Goal: Contribute content: Contribute content

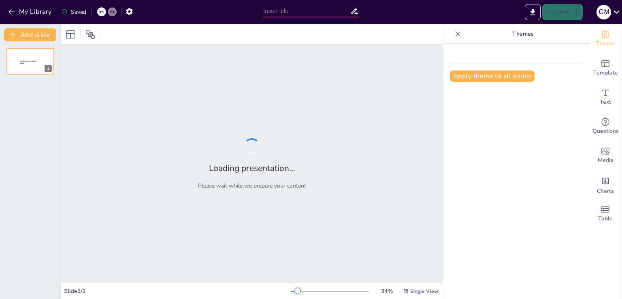
type input "Imported TRABAJO 3 [PERSON_NAME].pptx"
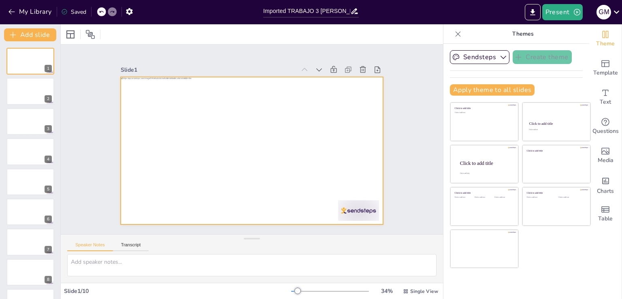
click at [133, 172] on div at bounding box center [251, 151] width 276 height 174
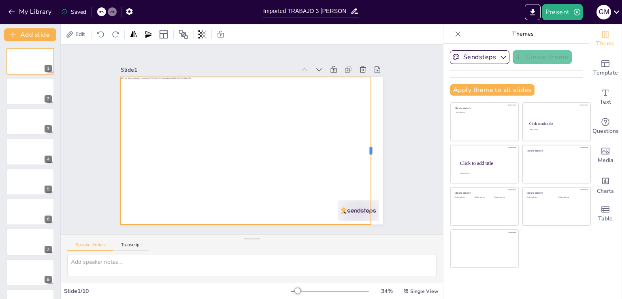
drag, startPoint x: 378, startPoint y: 146, endPoint x: 362, endPoint y: 148, distance: 15.5
click at [362, 148] on div at bounding box center [365, 188] width 52 height 142
click at [384, 142] on div "Slide 1 Slide 2 Slide 3 Slide 4 Slide 5 Slide 6 Slide 7 Slide 8 Slide 9 Slide 10" at bounding box center [251, 139] width 307 height 170
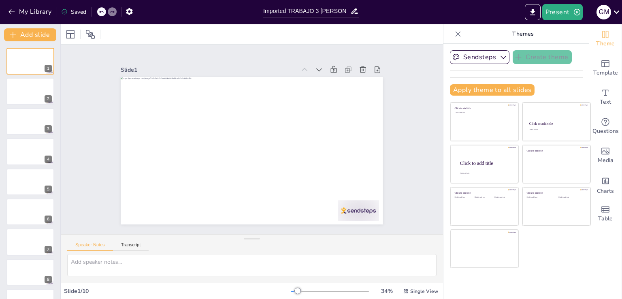
click at [456, 35] on div at bounding box center [458, 34] width 13 height 13
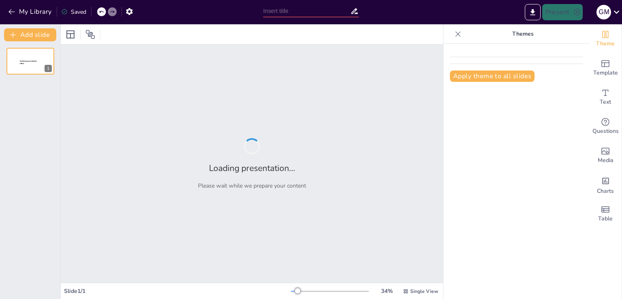
type input "Imported TRABAJO 3 [PERSON_NAME].pptx"
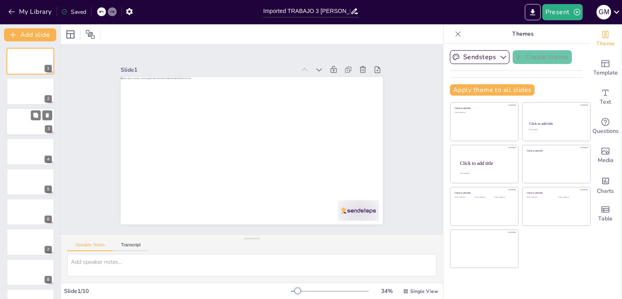
click at [25, 118] on div at bounding box center [30, 122] width 49 height 28
click at [19, 97] on div at bounding box center [30, 92] width 49 height 28
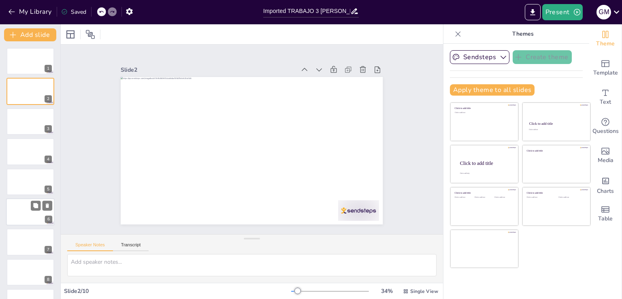
click at [16, 212] on div at bounding box center [30, 212] width 49 height 28
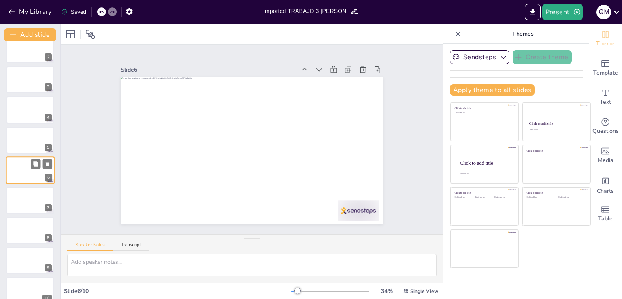
scroll to position [53, 0]
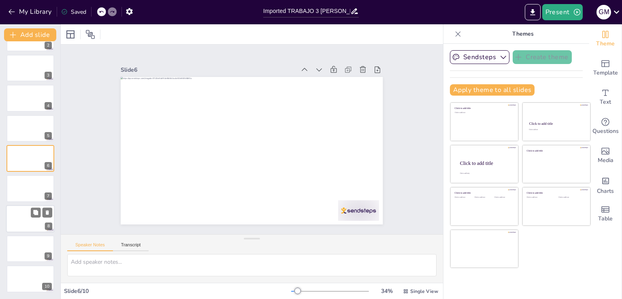
click at [21, 219] on div at bounding box center [30, 219] width 49 height 28
click at [22, 252] on div at bounding box center [30, 249] width 49 height 28
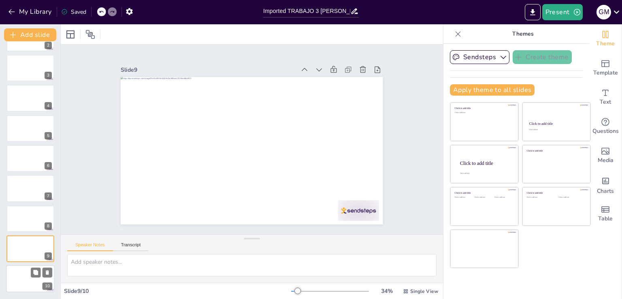
click at [15, 271] on div at bounding box center [30, 279] width 49 height 28
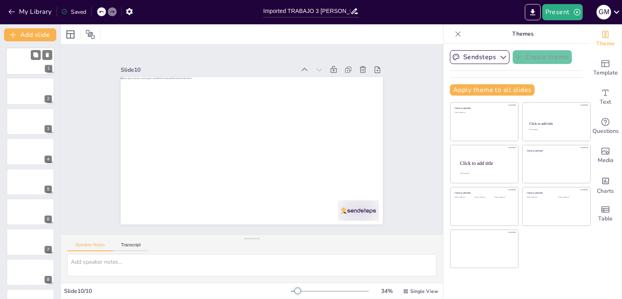
click at [12, 57] on div at bounding box center [30, 61] width 49 height 28
click at [572, 9] on button "Present" at bounding box center [562, 12] width 41 height 16
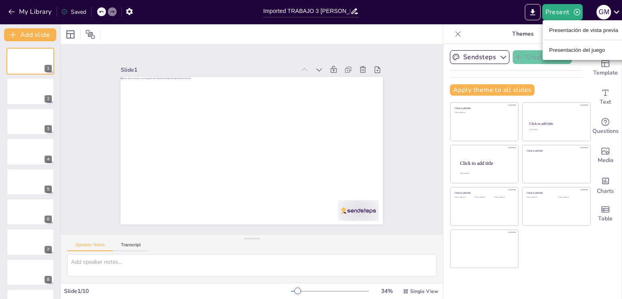
click at [574, 29] on font "Presentación de vista previa" at bounding box center [583, 30] width 69 height 6
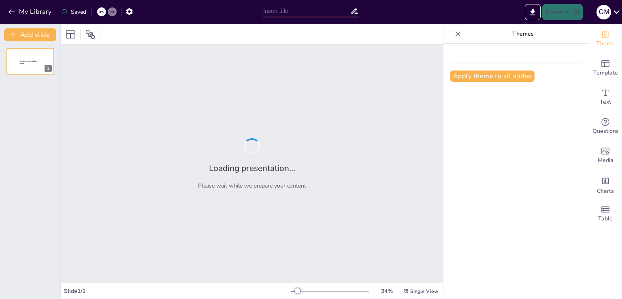
type input "Imported TRABAJO 3 [PERSON_NAME].pptx"
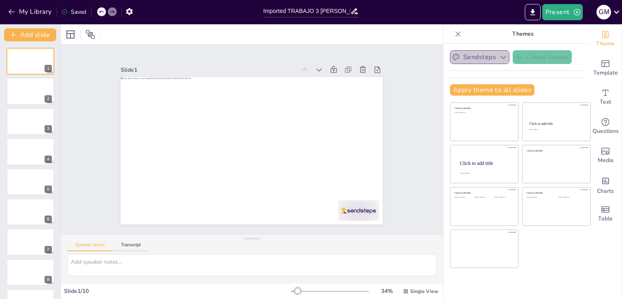
click at [490, 57] on button "Sendsteps" at bounding box center [480, 57] width 60 height 14
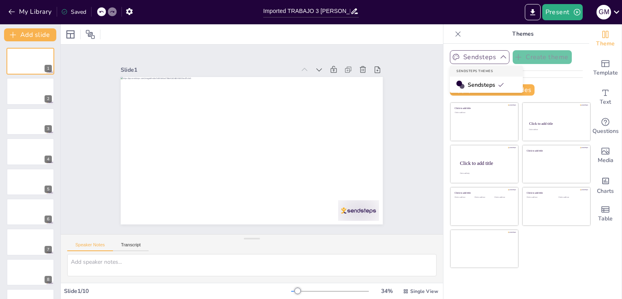
click at [490, 57] on button "Sendsteps" at bounding box center [480, 57] width 60 height 14
click at [456, 34] on div at bounding box center [458, 34] width 13 height 13
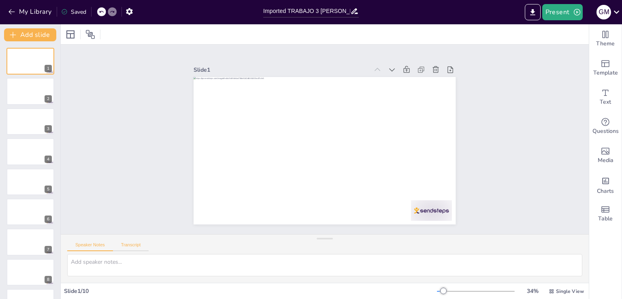
click at [146, 247] on button "Transcript" at bounding box center [131, 246] width 36 height 9
click at [101, 244] on button "Speaker Notes" at bounding box center [90, 246] width 46 height 9
click at [601, 36] on icon "Change the overall theme" at bounding box center [606, 35] width 10 height 10
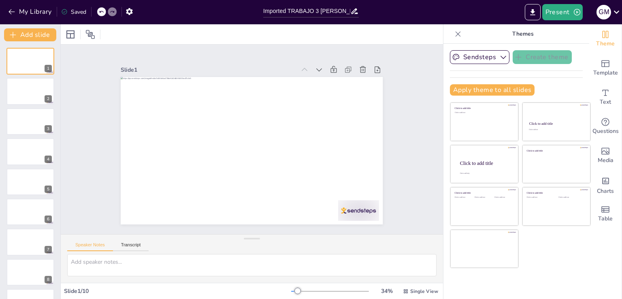
click at [567, 90] on div "Apply theme to all slides" at bounding box center [516, 89] width 133 height 11
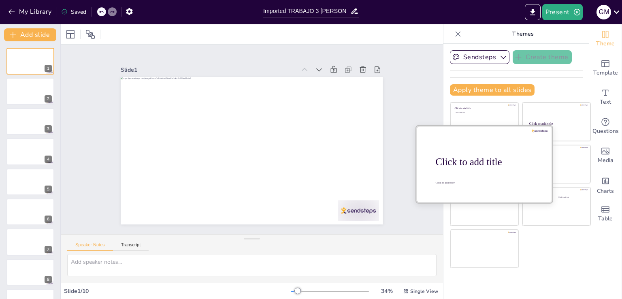
click at [496, 168] on div at bounding box center [484, 164] width 136 height 77
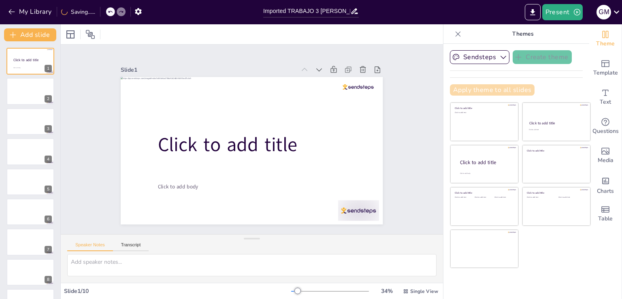
click at [518, 91] on button "Apply theme to all slides" at bounding box center [492, 89] width 85 height 11
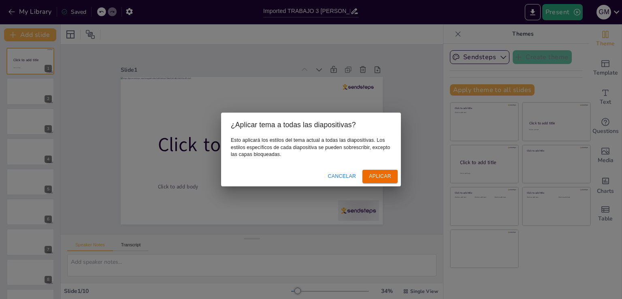
click at [355, 174] on font "Cancelar" at bounding box center [342, 176] width 28 height 6
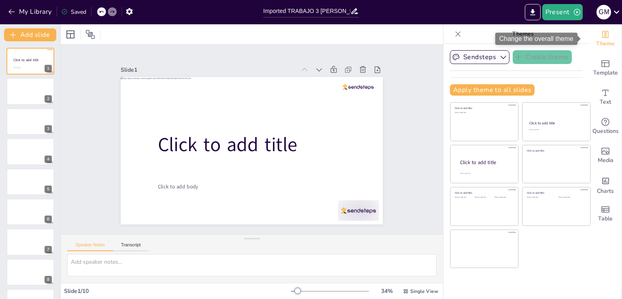
click at [603, 40] on span "Theme" at bounding box center [605, 43] width 19 height 9
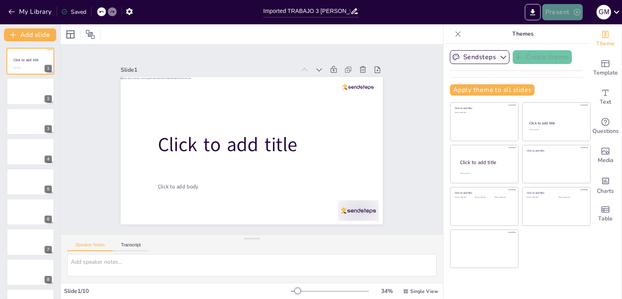
click at [575, 12] on icon "button" at bounding box center [577, 12] width 8 height 8
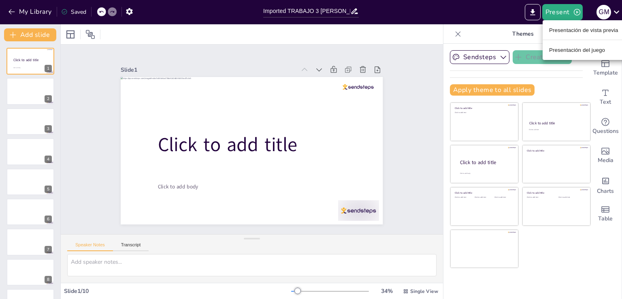
click at [582, 34] on li "Presentación de vista previa" at bounding box center [584, 29] width 82 height 13
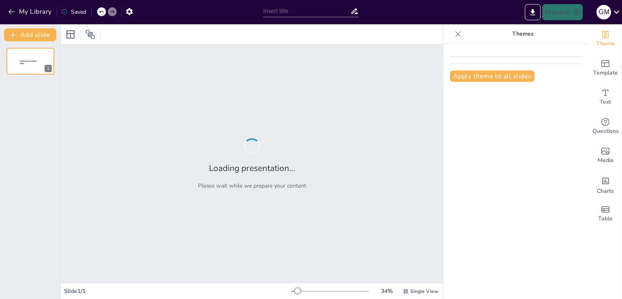
type input "Imported TRABAJO 3 [PERSON_NAME].pptx"
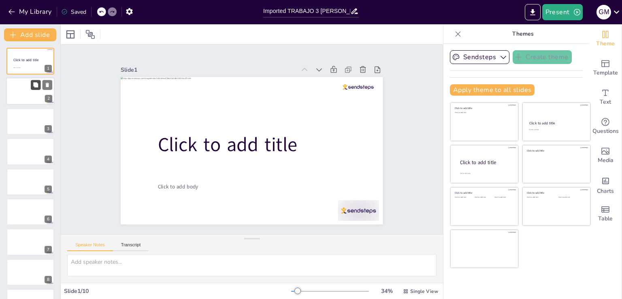
click at [35, 87] on icon at bounding box center [36, 85] width 6 height 6
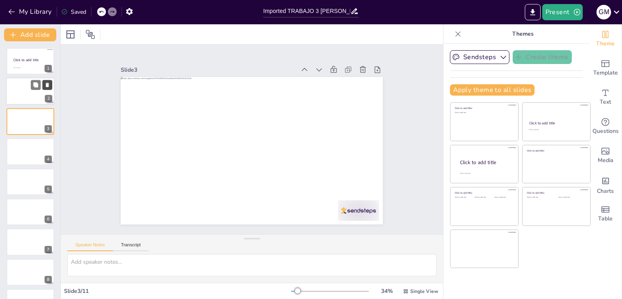
click at [48, 87] on icon at bounding box center [48, 85] width 6 height 6
click at [21, 92] on div at bounding box center [30, 92] width 49 height 28
click at [11, 119] on div at bounding box center [30, 122] width 49 height 28
click at [28, 57] on div at bounding box center [30, 61] width 49 height 28
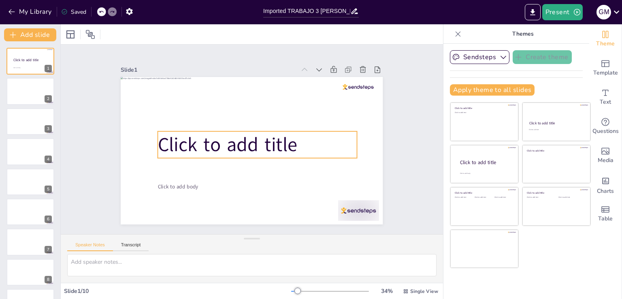
click at [194, 144] on span "Click to add title" at bounding box center [229, 129] width 128 height 103
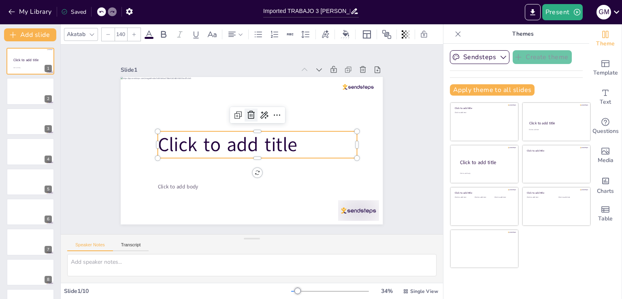
click at [262, 115] on icon at bounding box center [269, 122] width 14 height 14
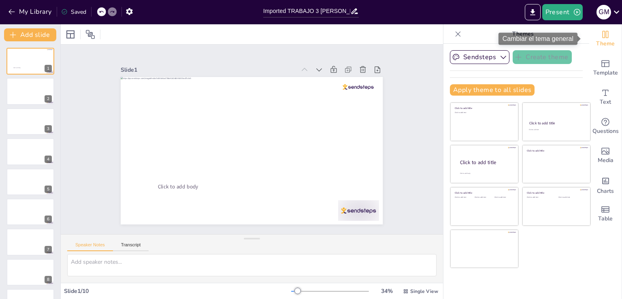
click at [592, 31] on div "Theme" at bounding box center [605, 38] width 32 height 29
click at [605, 34] on div "Theme" at bounding box center [605, 38] width 32 height 29
click at [598, 43] on span "Theme" at bounding box center [605, 43] width 19 height 9
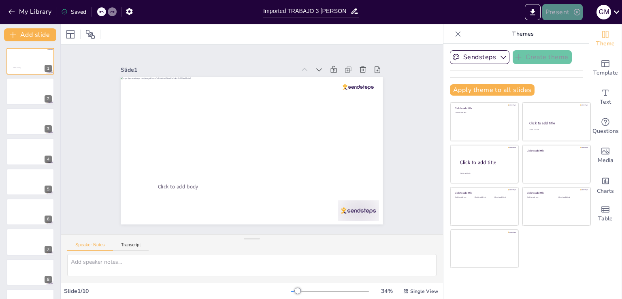
click at [580, 11] on icon "button" at bounding box center [577, 12] width 6 height 6
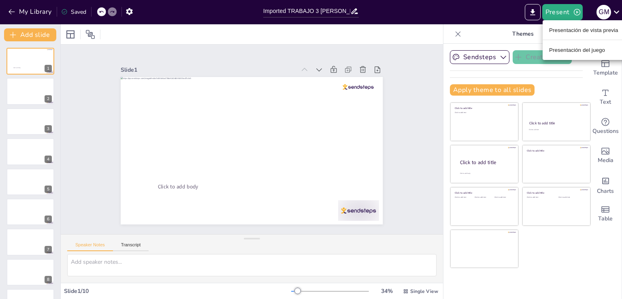
click at [578, 34] on li "Presentación de vista previa" at bounding box center [584, 29] width 82 height 13
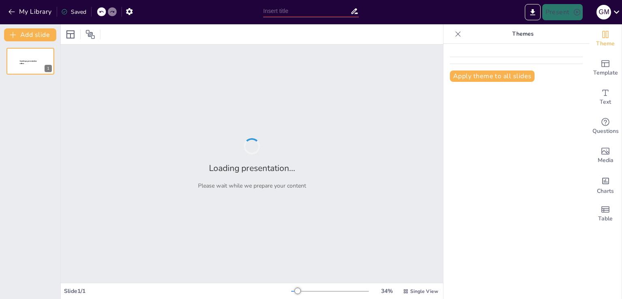
type input "Imported TRABAJO 3 [PERSON_NAME].pptx"
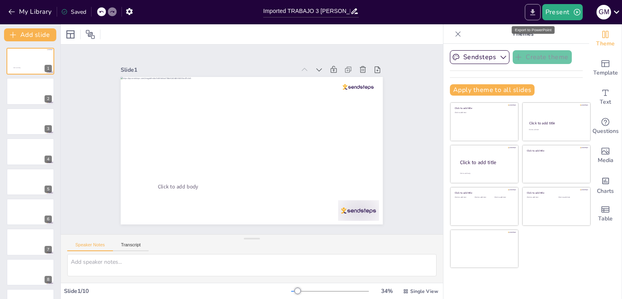
click at [537, 9] on icon "Export to PowerPoint" at bounding box center [533, 12] width 9 height 9
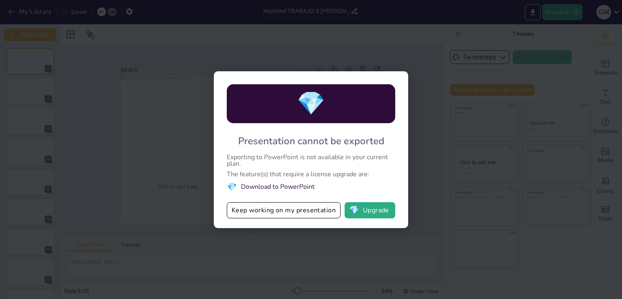
click at [166, 50] on div "💎 Presentation cannot be exported Exporting to PowerPoint is not available in y…" at bounding box center [311, 149] width 622 height 299
click at [297, 209] on button "Keep working on my presentation" at bounding box center [284, 210] width 114 height 16
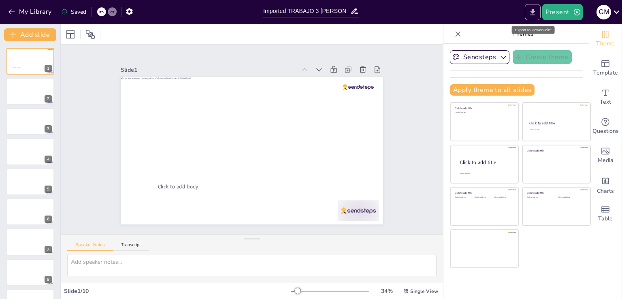
click at [531, 7] on button "Export to PowerPoint" at bounding box center [533, 12] width 16 height 16
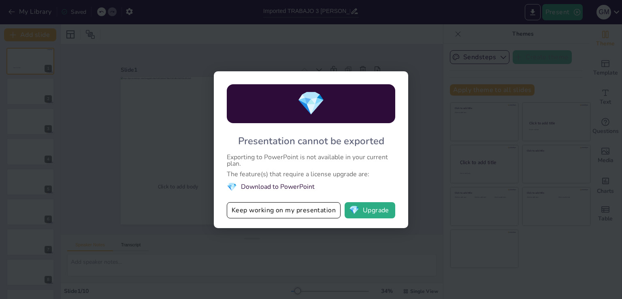
click at [119, 92] on div "💎 Presentation cannot be exported Exporting to PowerPoint is not available in y…" at bounding box center [311, 149] width 622 height 299
click at [339, 57] on div "💎 Presentation cannot be exported Exporting to PowerPoint is not available in y…" at bounding box center [311, 149] width 622 height 299
click at [392, 54] on div "💎 Presentation cannot be exported Exporting to PowerPoint is not available in y…" at bounding box center [311, 149] width 622 height 299
click at [329, 214] on button "Keep working on my presentation" at bounding box center [284, 210] width 114 height 16
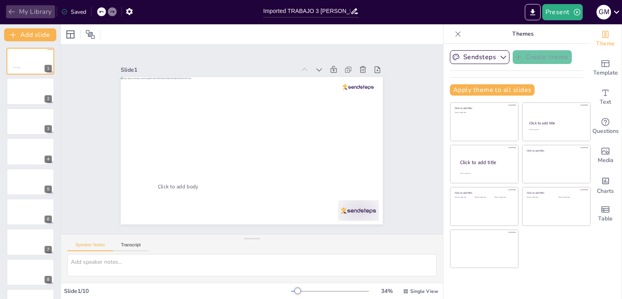
click at [22, 10] on button "My Library" at bounding box center [30, 11] width 49 height 13
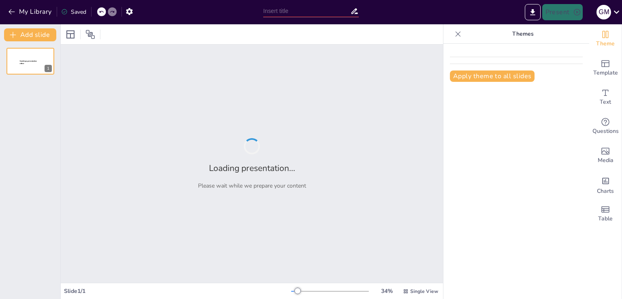
type input "La Importancia del Proceso Administrativo en Organizaciones Públicas y Privadas"
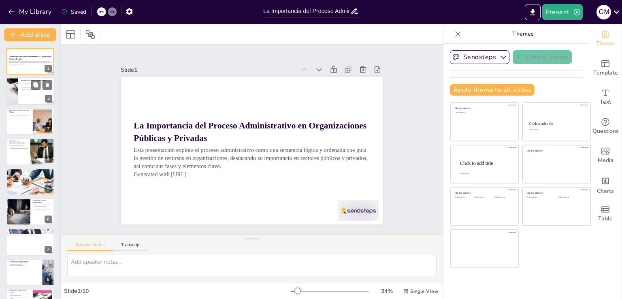
click at [29, 86] on p "Facilita la toma de decisiones." at bounding box center [37, 86] width 32 height 2
type textarea "La secuencia lógica del proceso administrativo es esencial para guiar la gestió…"
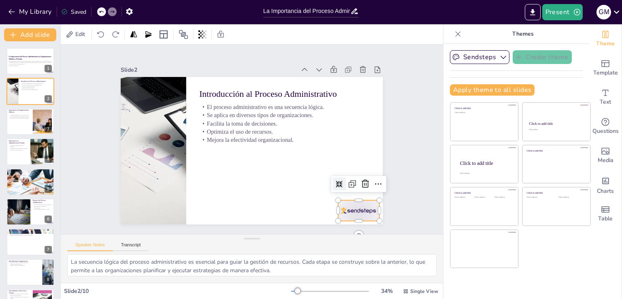
click at [354, 224] on div at bounding box center [331, 240] width 45 height 32
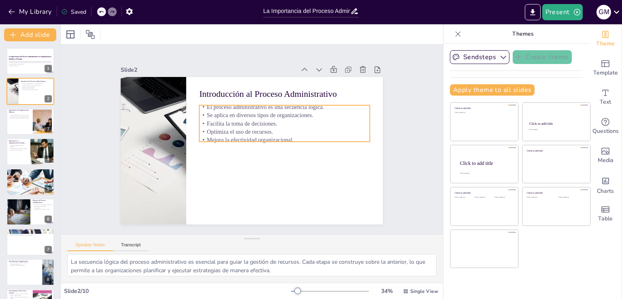
click at [243, 112] on p "Se aplica en diversos tipos de organizaciones." at bounding box center [290, 151] width 107 height 143
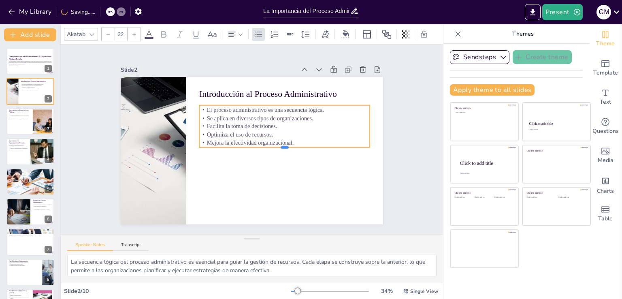
drag, startPoint x: 235, startPoint y: 146, endPoint x: 233, endPoint y: 167, distance: 21.1
click at [233, 167] on div at bounding box center [280, 160] width 164 height 59
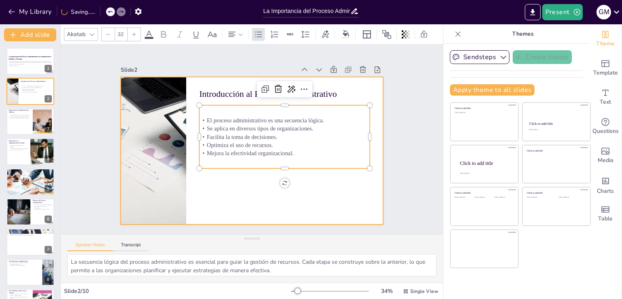
click at [237, 212] on div at bounding box center [248, 149] width 295 height 221
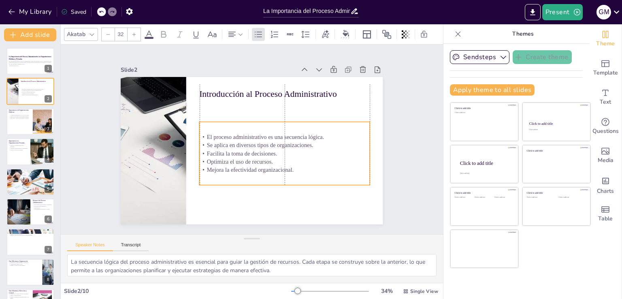
drag, startPoint x: 227, startPoint y: 122, endPoint x: 227, endPoint y: 138, distance: 16.6
click at [227, 138] on p "Se aplica en diversos tipos de organizaciones." at bounding box center [279, 158] width 159 height 77
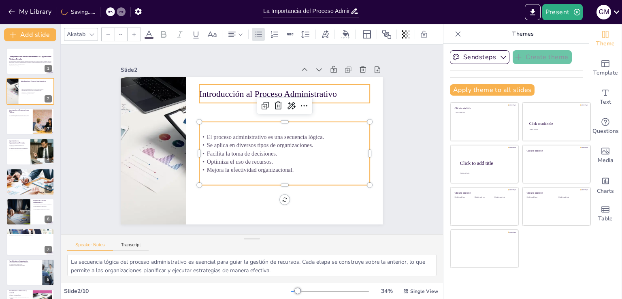
type input "48"
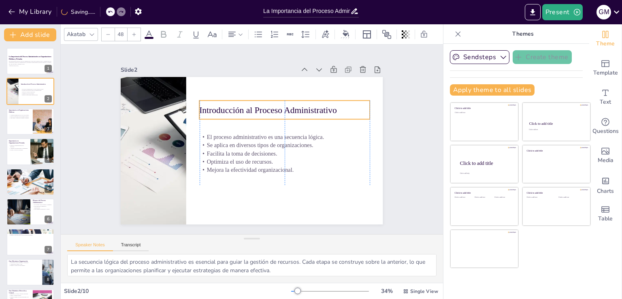
drag, startPoint x: 231, startPoint y: 94, endPoint x: 231, endPoint y: 111, distance: 16.2
click at [231, 111] on p "Introducción al Proceso Administrativo" at bounding box center [289, 117] width 169 height 47
click at [401, 144] on div "Slide 1 La Importancia del Proceso Administrativo en Organizaciones Públicas y …" at bounding box center [252, 139] width 422 height 299
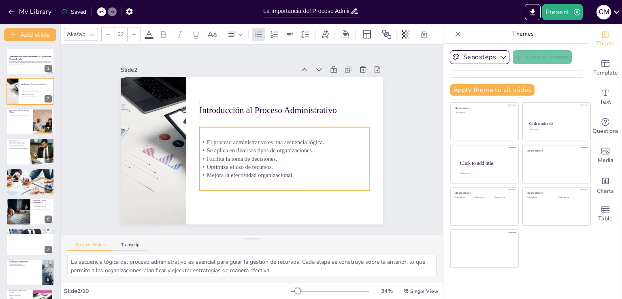
drag, startPoint x: 246, startPoint y: 138, endPoint x: 246, endPoint y: 143, distance: 5.3
click at [246, 143] on p "Se aplica en diversos tipos de organizaciones." at bounding box center [277, 162] width 159 height 77
click at [30, 128] on div at bounding box center [30, 122] width 49 height 28
type textarea "La transparencia es fundamental en el sector público, ya que permite a los ciud…"
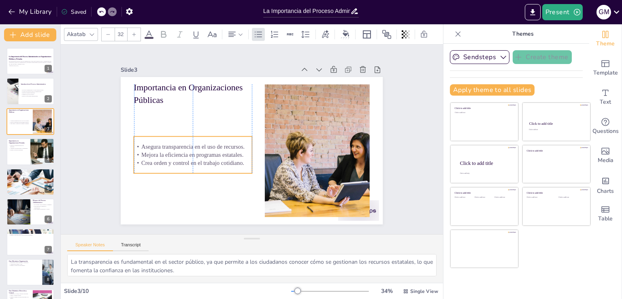
drag, startPoint x: 169, startPoint y: 123, endPoint x: 169, endPoint y: 154, distance: 31.2
click at [169, 154] on p "Mejora la eficiencia en programas estatales." at bounding box center [191, 136] width 115 height 44
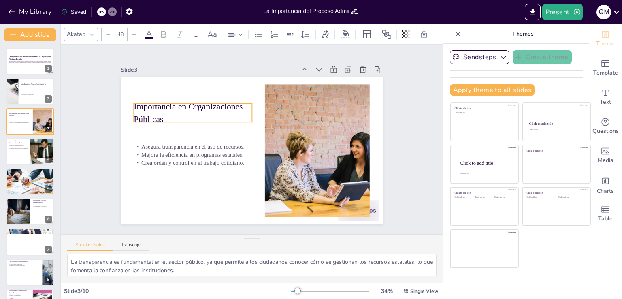
drag, startPoint x: 144, startPoint y: 87, endPoint x: 143, endPoint y: 107, distance: 19.1
click at [157, 107] on p "Importancia en Organizaciones Públicas" at bounding box center [214, 87] width 114 height 80
click at [95, 33] on icon at bounding box center [92, 34] width 6 height 6
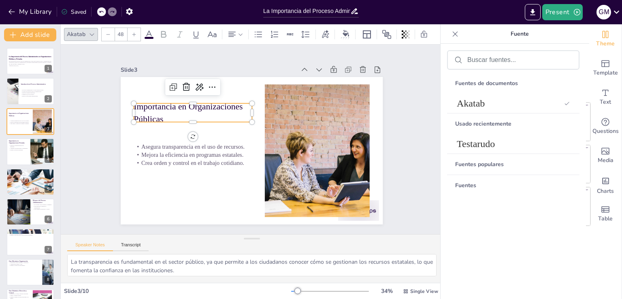
click at [92, 31] on icon at bounding box center [92, 34] width 6 height 6
click at [91, 33] on icon at bounding box center [92, 34] width 4 height 2
type input "32"
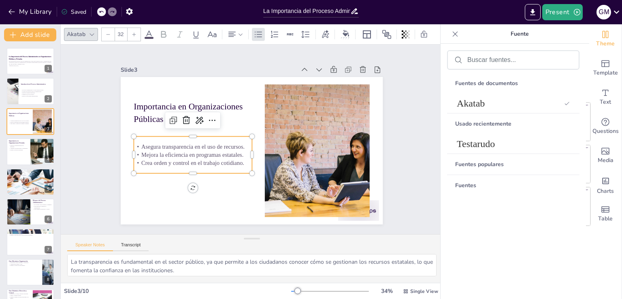
click at [193, 148] on p "Mejora la eficiencia en programas estatales." at bounding box center [191, 136] width 115 height 44
click at [104, 175] on div "Slide 1 La Importancia del Proceso Administrativo en Organizaciones Públicas y …" at bounding box center [251, 139] width 345 height 257
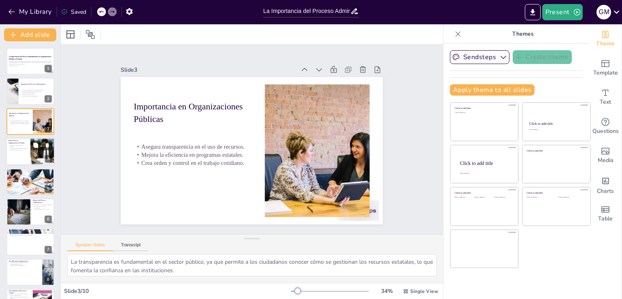
click at [13, 156] on div at bounding box center [30, 152] width 49 height 28
type textarea "La competitividad es clave en el sector privado, y un proceso administrativo ef…"
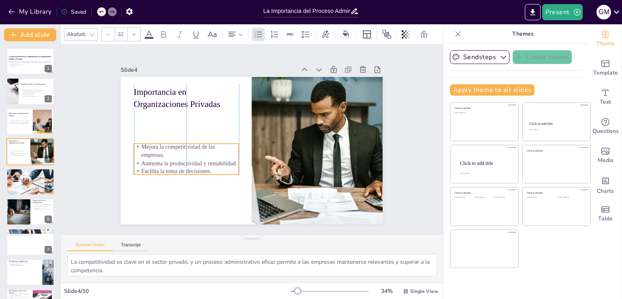
drag, startPoint x: 162, startPoint y: 124, endPoint x: 162, endPoint y: 154, distance: 29.6
click at [162, 152] on p "Mejora la competitividad de las empresas." at bounding box center [187, 123] width 102 height 58
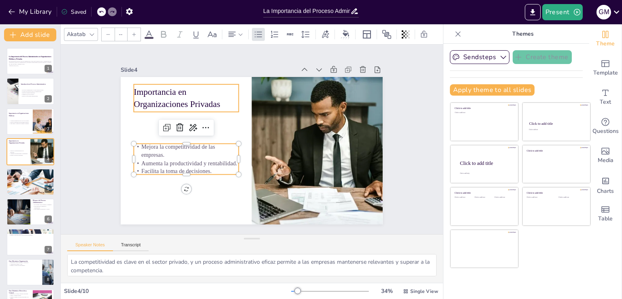
type input "48"
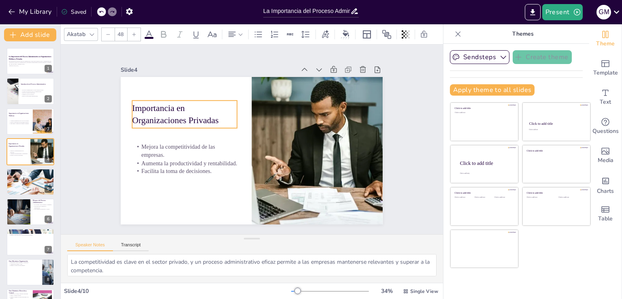
drag, startPoint x: 159, startPoint y: 98, endPoint x: 158, endPoint y: 114, distance: 16.3
click at [158, 114] on p "Importancia en Organizaciones Privadas" at bounding box center [201, 89] width 106 height 65
click at [157, 112] on p "Importancia en Organizaciones Privadas" at bounding box center [198, 92] width 107 height 55
click at [28, 183] on div at bounding box center [30, 182] width 58 height 28
type textarea "La eficiencia se centra en el uso óptimo de los recursos, lo que permite a las …"
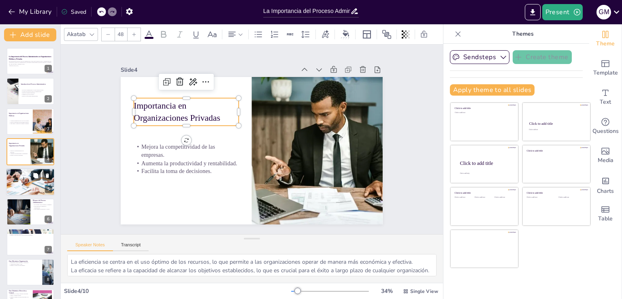
scroll to position [11, 0]
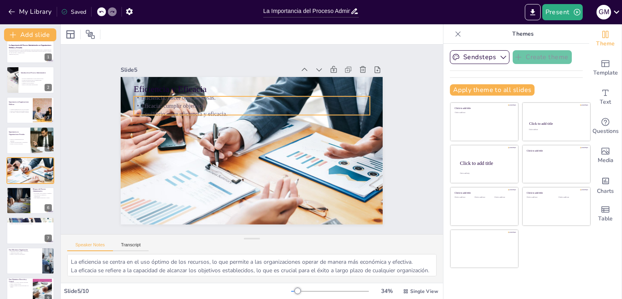
click at [160, 101] on p "Eficacia: cumplir objetivos." at bounding box center [265, 108] width 219 height 103
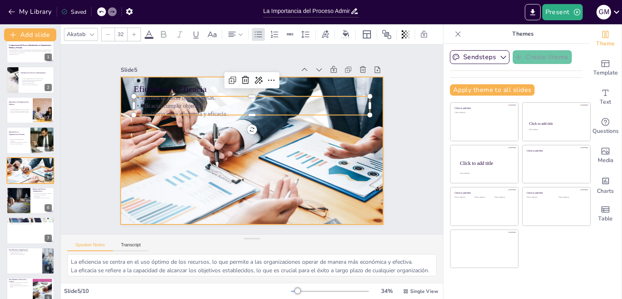
click at [178, 167] on div at bounding box center [243, 146] width 303 height 339
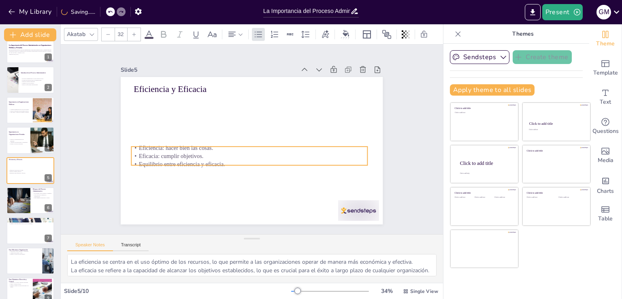
drag, startPoint x: 161, startPoint y: 104, endPoint x: 159, endPoint y: 154, distance: 50.3
click at [159, 154] on p "Eficacia: cumplir objetivos." at bounding box center [244, 154] width 227 height 81
click at [404, 119] on div "Slide 1 La Importancia del Proceso Administrativo en Organizaciones Públicas y …" at bounding box center [251, 139] width 397 height 411
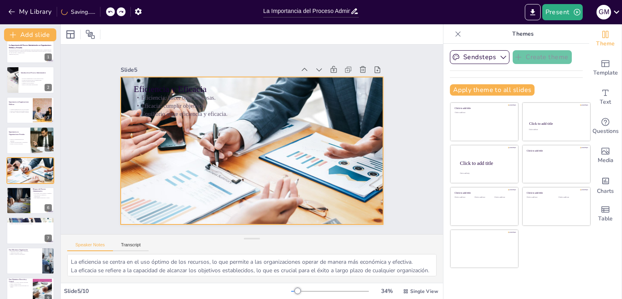
click at [201, 143] on div at bounding box center [248, 150] width 343 height 237
click at [157, 151] on div at bounding box center [246, 149] width 344 height 284
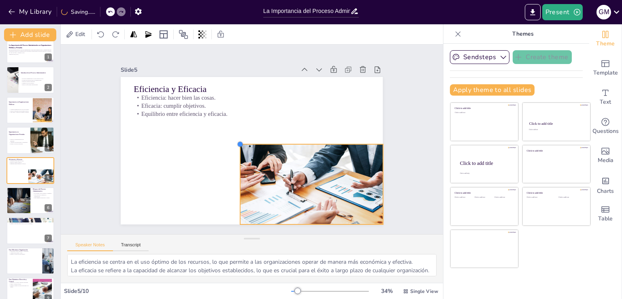
drag, startPoint x: 115, startPoint y: 74, endPoint x: 235, endPoint y: 163, distance: 149.3
click at [235, 163] on div "Eficiencia y Eficacia Eficiencia: hacer bien las cosas. Eficacia: cumplir objet…" at bounding box center [249, 150] width 287 height 199
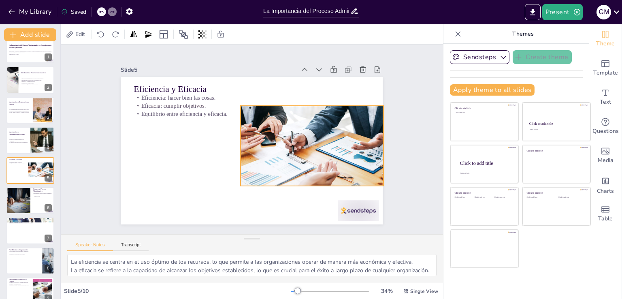
drag, startPoint x: 284, startPoint y: 166, endPoint x: 292, endPoint y: 126, distance: 41.1
click at [292, 126] on div at bounding box center [293, 184] width 180 height 173
click at [348, 224] on div at bounding box center [331, 240] width 45 height 32
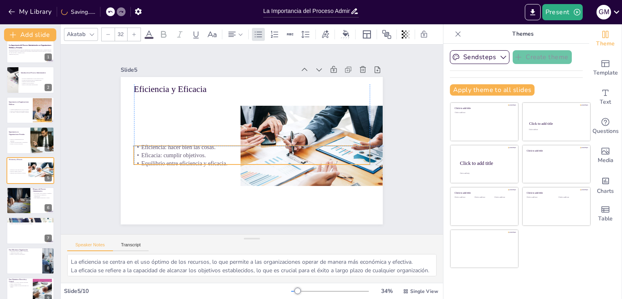
drag, startPoint x: 152, startPoint y: 106, endPoint x: 151, endPoint y: 156, distance: 49.8
click at [151, 156] on p "Eficacia: cumplir objetivos." at bounding box center [248, 154] width 233 height 57
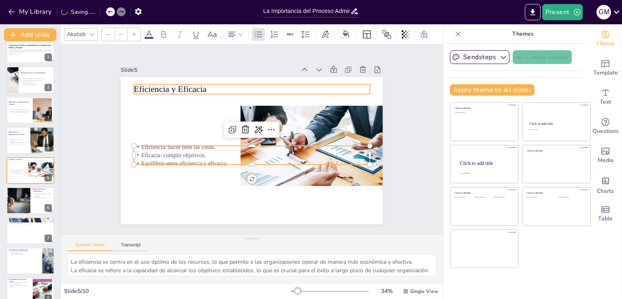
type input "48"
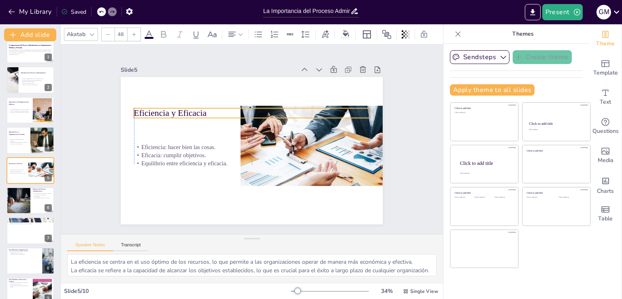
drag, startPoint x: 149, startPoint y: 90, endPoint x: 149, endPoint y: 113, distance: 23.9
click at [152, 113] on p "Eficiencia y Eficacia" at bounding box center [262, 115] width 220 height 107
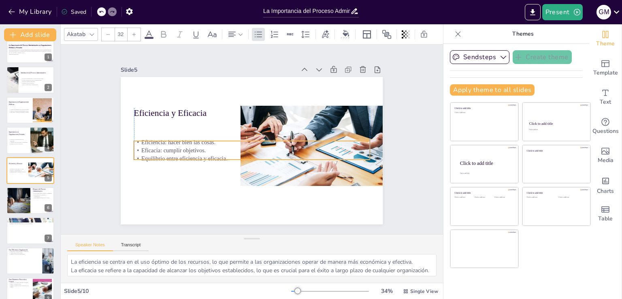
drag, startPoint x: 160, startPoint y: 161, endPoint x: 160, endPoint y: 156, distance: 4.9
click at [160, 156] on p "Equilibrio entre eficiencia y eficacia." at bounding box center [242, 155] width 208 height 125
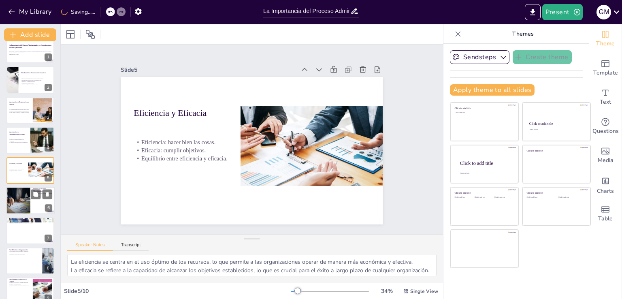
click at [19, 211] on div at bounding box center [18, 201] width 46 height 28
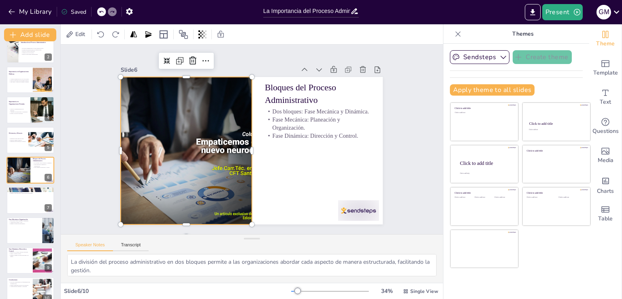
click at [241, 141] on div at bounding box center [240, 74] width 147 height 246
click at [223, 147] on div at bounding box center [262, 73] width 216 height 279
click at [223, 147] on div at bounding box center [195, 104] width 281 height 274
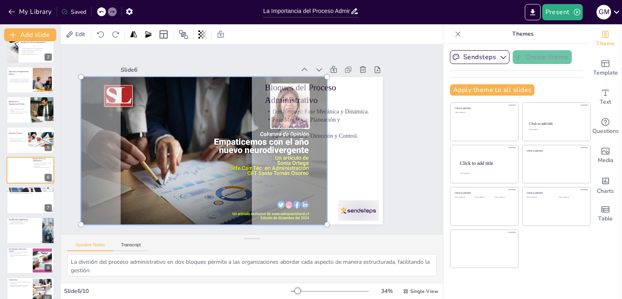
drag, startPoint x: 180, startPoint y: 141, endPoint x: 198, endPoint y: 143, distance: 17.9
click at [198, 143] on div at bounding box center [276, 96] width 288 height 295
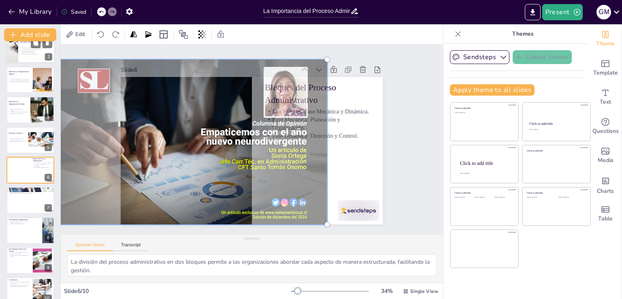
drag, startPoint x: 75, startPoint y: 73, endPoint x: 50, endPoint y: 55, distance: 30.6
click at [50, 55] on div "Document fonts Akatab Recently used Mulish Popular fonts Fonts Add slide La Imp…" at bounding box center [311, 161] width 622 height 275
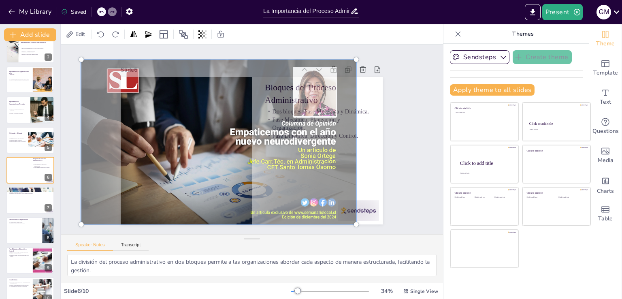
drag, startPoint x: 276, startPoint y: 130, endPoint x: 305, endPoint y: 108, distance: 36.5
click at [305, 108] on div at bounding box center [223, 122] width 333 height 308
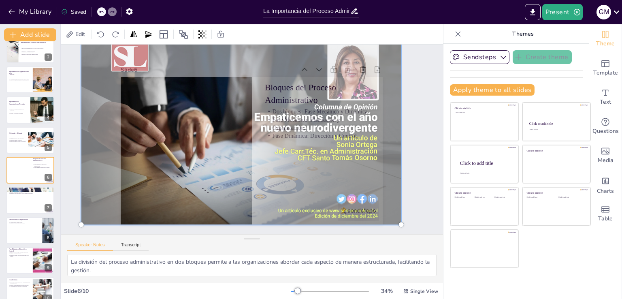
drag, startPoint x: 350, startPoint y: 57, endPoint x: 395, endPoint y: 34, distance: 50.4
click at [395, 34] on div "Edit Slide 1 La Importancia del Proceso Administrativo en Organizaciones Públic…" at bounding box center [252, 161] width 382 height 275
click at [410, 195] on div "Slide 1 La Importancia del Proceso Administrativo en Organizaciones Públicas y …" at bounding box center [252, 139] width 427 height 329
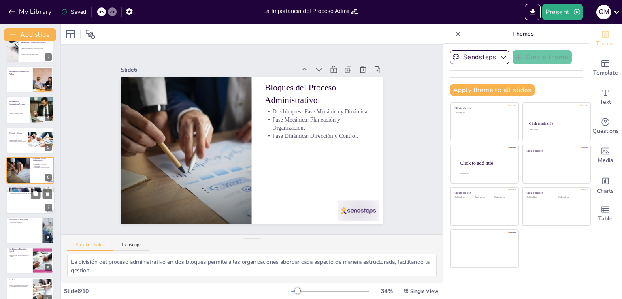
click at [17, 210] on div at bounding box center [30, 201] width 49 height 28
type textarea "La planeación es crucial porque permite a las organizaciones prever desafíos y …"
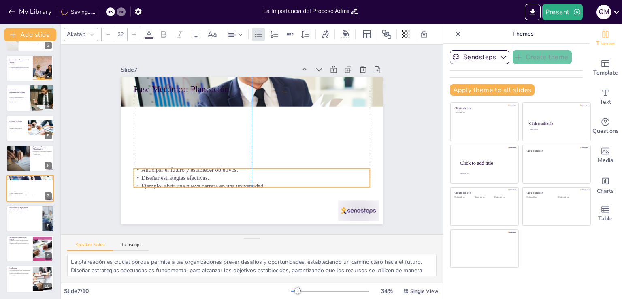
drag, startPoint x: 183, startPoint y: 110, endPoint x: 184, endPoint y: 182, distance: 72.1
click at [184, 182] on p "Ejemplo: abrir una nueva carrera en una universidad." at bounding box center [233, 181] width 219 height 103
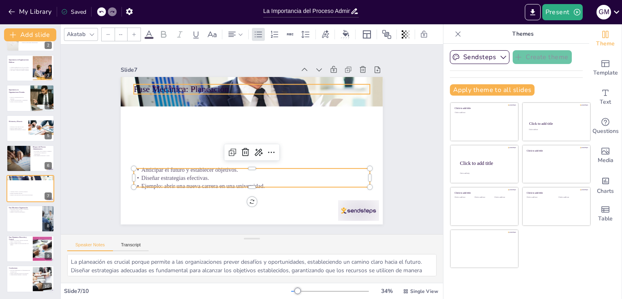
type input "48"
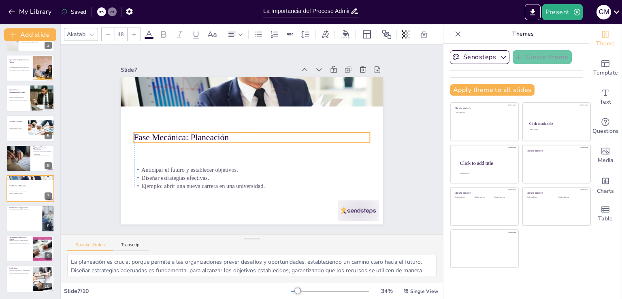
drag, startPoint x: 193, startPoint y: 85, endPoint x: 194, endPoint y: 133, distance: 48.2
click at [194, 133] on p "Fase Mecánica: Planeación" at bounding box center [253, 137] width 220 height 107
click at [354, 224] on div at bounding box center [331, 240] width 45 height 32
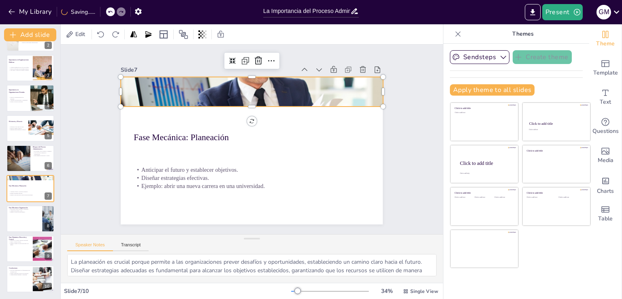
click at [280, 84] on div at bounding box center [270, 95] width 307 height 259
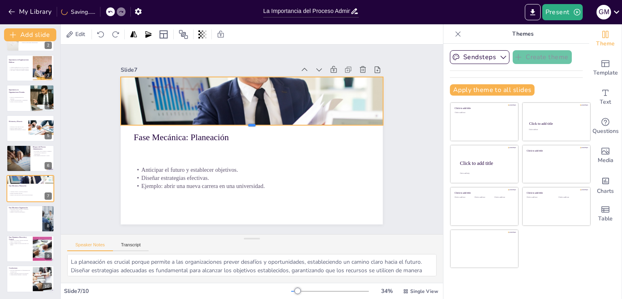
drag, startPoint x: 245, startPoint y: 103, endPoint x: 242, endPoint y: 122, distance: 18.9
click at [242, 122] on div at bounding box center [257, 130] width 230 height 137
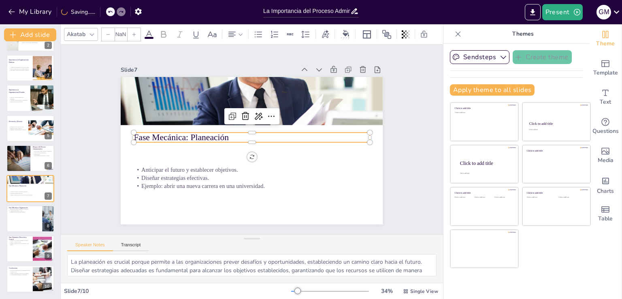
type input "48"
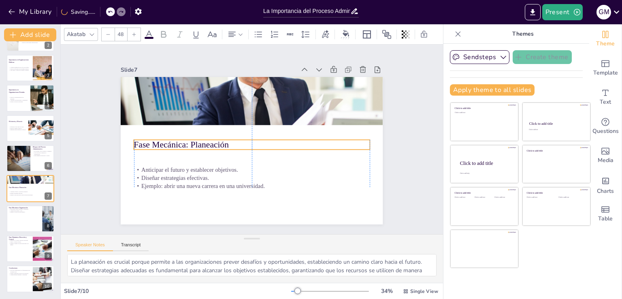
drag, startPoint x: 217, startPoint y: 135, endPoint x: 217, endPoint y: 142, distance: 7.3
click at [217, 142] on p "Fase Mecánica: Planeación" at bounding box center [250, 144] width 233 height 61
click at [17, 218] on div at bounding box center [30, 219] width 49 height 28
type textarea "La organización es clave para la gestión efectiva de recursos, asegurando que c…"
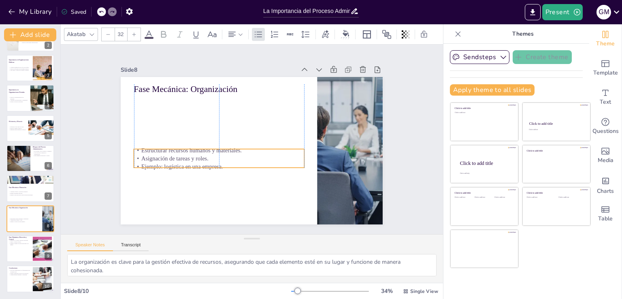
drag, startPoint x: 159, startPoint y: 102, endPoint x: 160, endPoint y: 154, distance: 52.7
click at [160, 154] on p "Asignación de tareas y roles." at bounding box center [216, 151] width 169 height 43
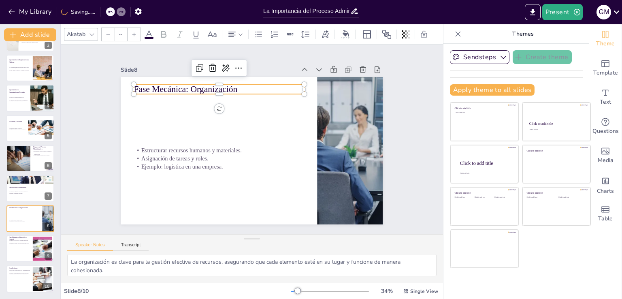
type input "48"
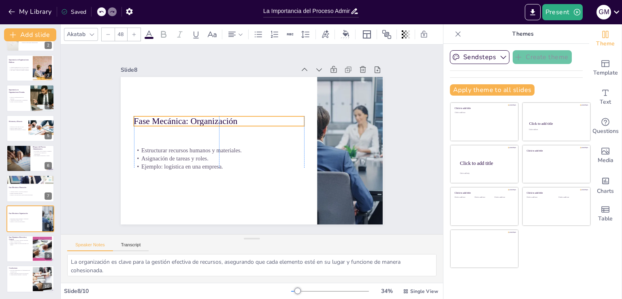
drag, startPoint x: 169, startPoint y: 87, endPoint x: 169, endPoint y: 119, distance: 32.0
click at [169, 119] on p "Fase Mecánica: Organización" at bounding box center [236, 105] width 145 height 110
click at [384, 205] on div "Slide 1 La Importancia del Proceso Administrativo en Organizaciones Públicas y …" at bounding box center [251, 139] width 351 height 301
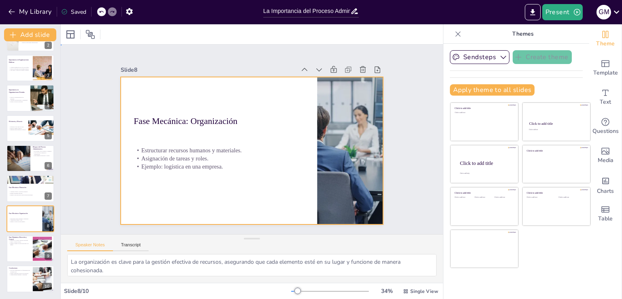
drag, startPoint x: 301, startPoint y: 135, endPoint x: 304, endPoint y: 131, distance: 4.7
click at [310, 126] on div at bounding box center [242, 133] width 259 height 301
click at [319, 120] on div at bounding box center [337, 189] width 299 height 241
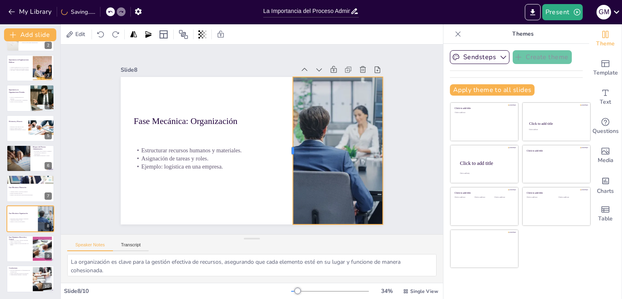
drag, startPoint x: 309, startPoint y: 148, endPoint x: 285, endPoint y: 148, distance: 24.3
click at [285, 148] on div at bounding box center [285, 162] width 52 height 142
click at [411, 117] on div "Slide 1 La Importancia del Proceso Administrativo en Organizaciones Públicas y …" at bounding box center [252, 139] width 422 height 299
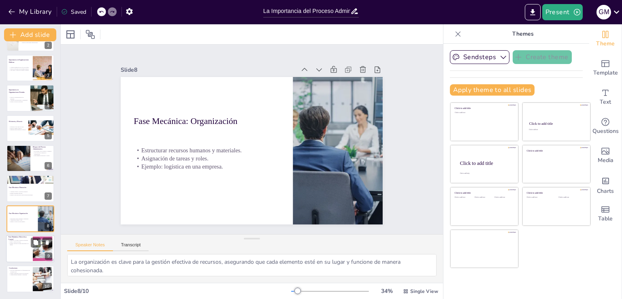
click at [17, 252] on div at bounding box center [30, 249] width 49 height 28
type textarea "La dirección efectiva es fundamental para el éxito organizacional, ya que un eq…"
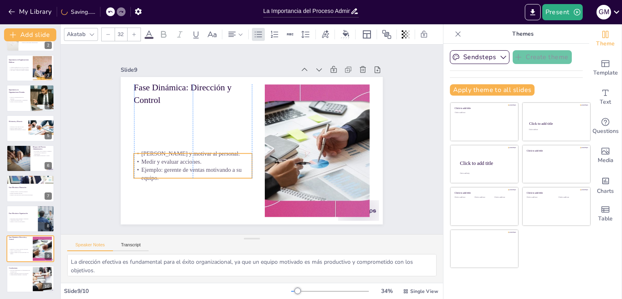
drag, startPoint x: 151, startPoint y: 111, endPoint x: 151, endPoint y: 160, distance: 48.2
click at [151, 160] on p "Medir y evaluar acciones." at bounding box center [193, 162] width 118 height 8
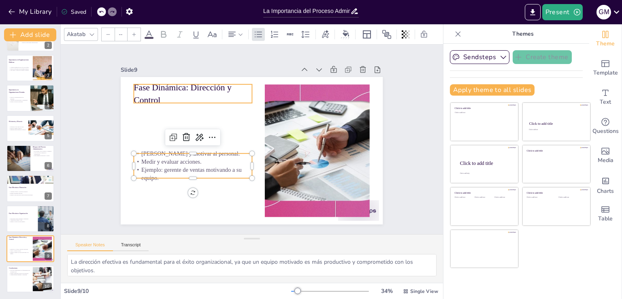
type input "48"
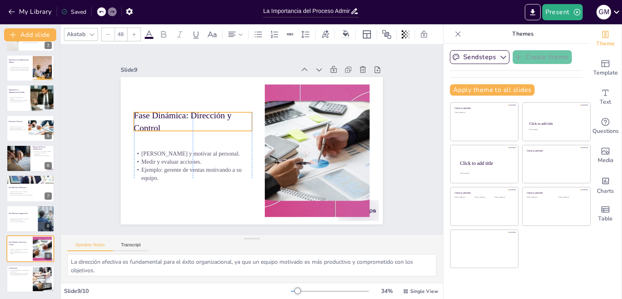
drag, startPoint x: 147, startPoint y: 91, endPoint x: 147, endPoint y: 119, distance: 27.9
click at [254, 119] on p "Fase Dinámica: Dirección y Control" at bounding box center [314, 138] width 120 height 60
click at [393, 96] on div "Slide 1 La Importancia del Proceso Administrativo en Organizaciones Públicas y …" at bounding box center [251, 139] width 345 height 257
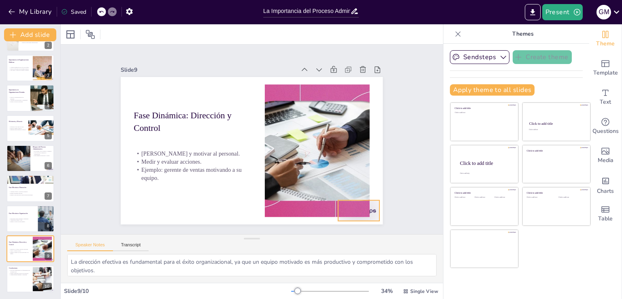
click at [248, 243] on div at bounding box center [230, 266] width 35 height 46
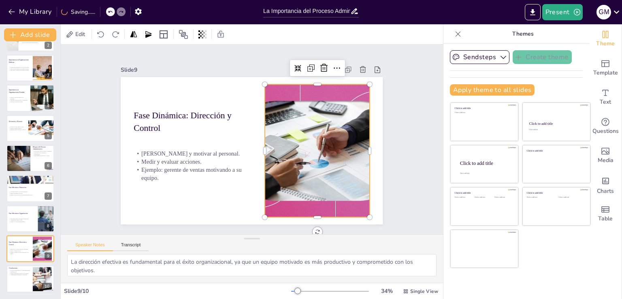
click at [329, 154] on div at bounding box center [261, 205] width 197 height 258
click at [349, 88] on div at bounding box center [280, 199] width 241 height 262
click at [391, 91] on div "Slide 1 La Importancia del Proceso Administrativo en Organizaciones Públicas y …" at bounding box center [252, 139] width 350 height 280
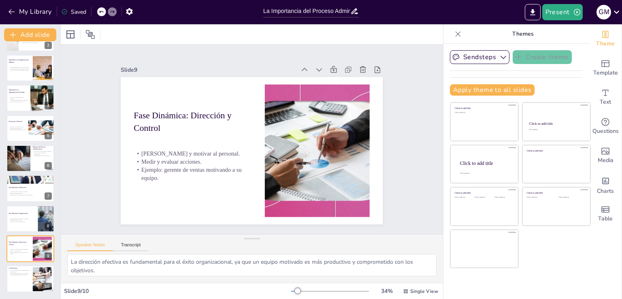
click at [465, 31] on p "Themes" at bounding box center [523, 33] width 117 height 19
click at [456, 33] on div at bounding box center [458, 34] width 13 height 13
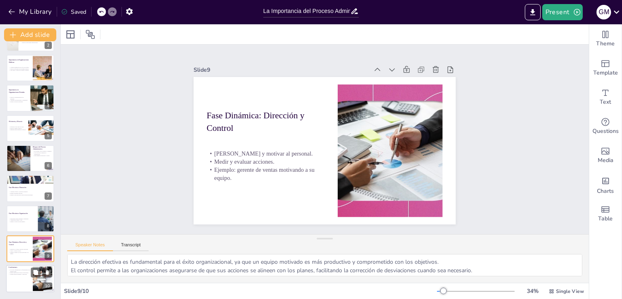
click at [14, 284] on div at bounding box center [30, 279] width 49 height 28
type textarea "Reconocer la importancia del proceso administrativo es crucial para cualquier o…"
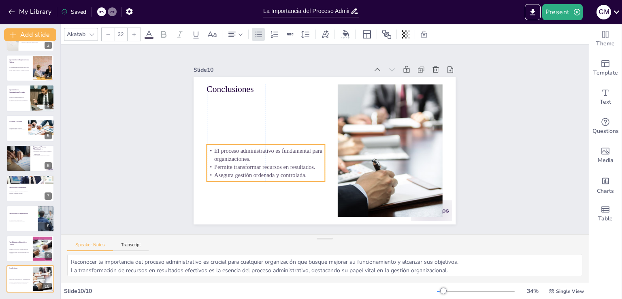
drag, startPoint x: 228, startPoint y: 125, endPoint x: 227, endPoint y: 173, distance: 48.2
click at [287, 130] on p "Asegura gestión ordenada y controlada." at bounding box center [309, 72] width 44 height 115
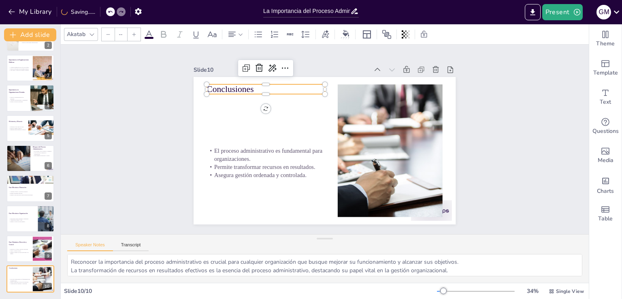
type input "48"
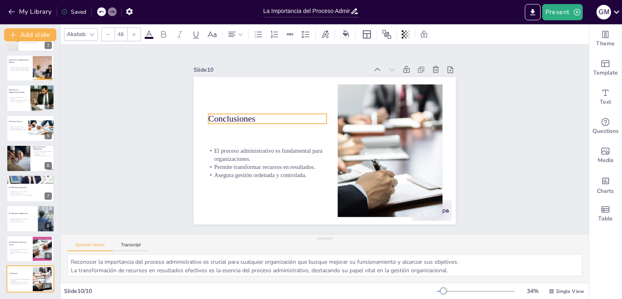
drag, startPoint x: 222, startPoint y: 87, endPoint x: 223, endPoint y: 117, distance: 29.6
click at [268, 117] on p "Conclusiones" at bounding box center [307, 81] width 79 height 102
click at [239, 117] on p "Conclusiones" at bounding box center [279, 95] width 113 height 59
click at [497, 117] on div "Slide 1 La Importancia del Proceso Administrativo en Organizaciones Públicas y …" at bounding box center [325, 139] width 429 height 552
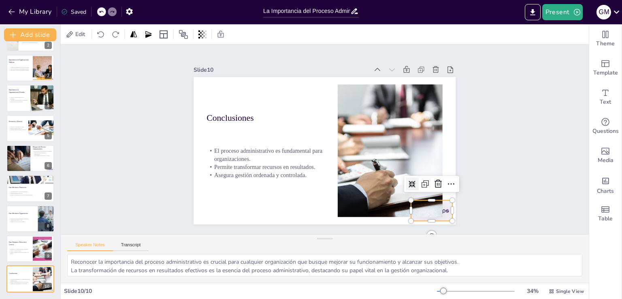
click at [379, 242] on div at bounding box center [357, 263] width 44 height 43
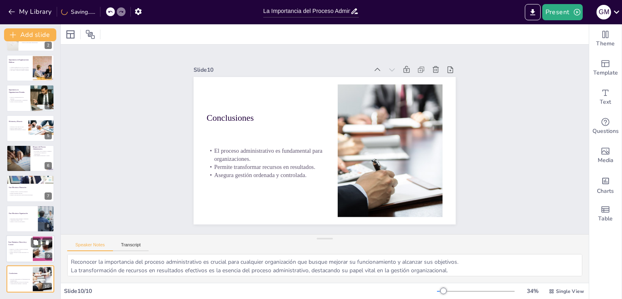
click at [21, 254] on div at bounding box center [30, 249] width 49 height 28
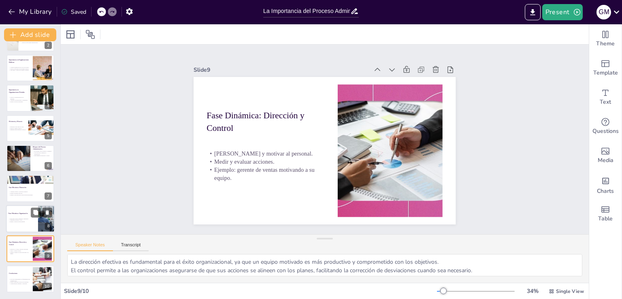
click at [19, 209] on div at bounding box center [30, 219] width 49 height 28
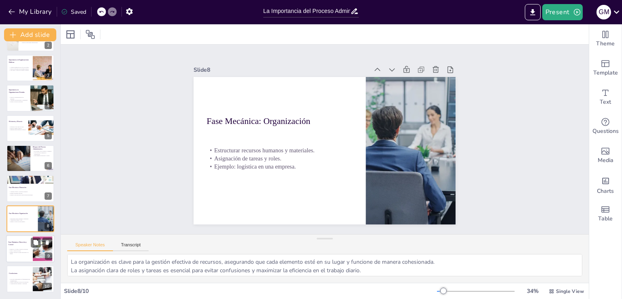
click at [19, 245] on p "Fase Dinámica: Dirección y Control" at bounding box center [20, 243] width 22 height 4
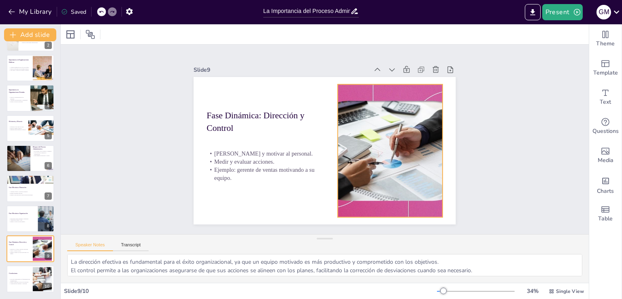
click at [371, 90] on div at bounding box center [371, 186] width 263 height 241
click at [19, 210] on div at bounding box center [30, 219] width 49 height 28
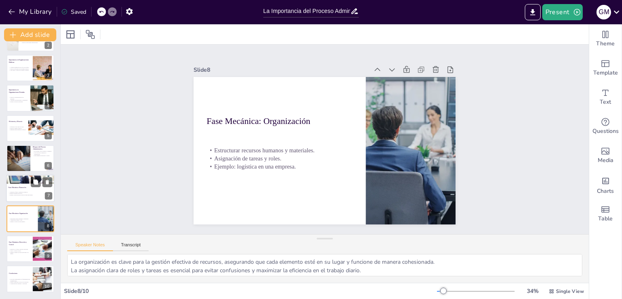
click at [19, 190] on div at bounding box center [30, 189] width 49 height 28
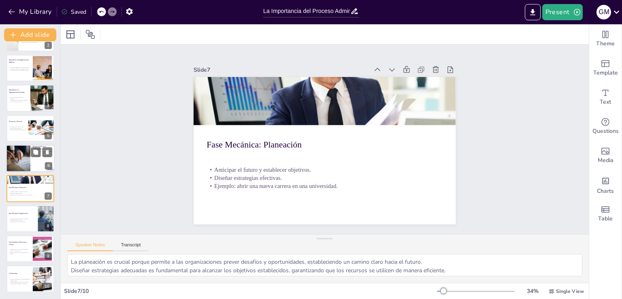
click at [12, 159] on div at bounding box center [29, 155] width 60 height 36
type textarea "La división del proceso administrativo en dos bloques permite a las organizacio…"
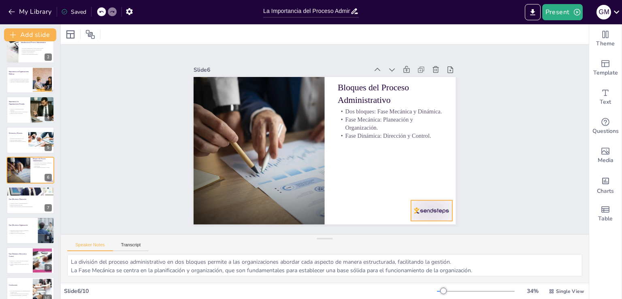
click at [392, 239] on div at bounding box center [369, 259] width 45 height 41
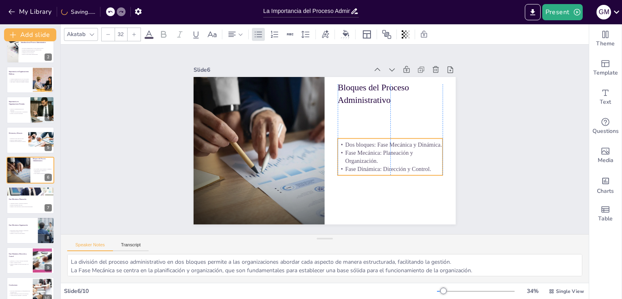
drag, startPoint x: 384, startPoint y: 126, endPoint x: 384, endPoint y: 160, distance: 33.2
click at [310, 160] on p "Fase Mecánica: Planeación y Organización." at bounding box center [277, 187] width 66 height 99
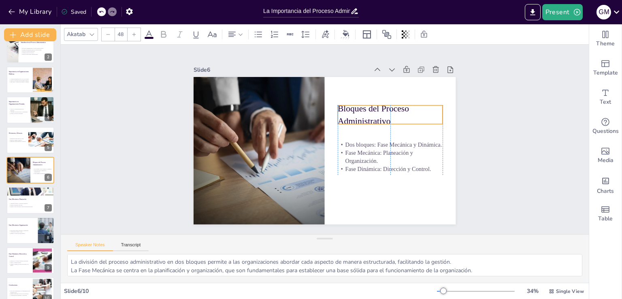
drag, startPoint x: 369, startPoint y: 103, endPoint x: 370, endPoint y: 115, distance: 12.6
click at [316, 153] on p "Bloques del Proceso Administrativo" at bounding box center [262, 170] width 107 height 35
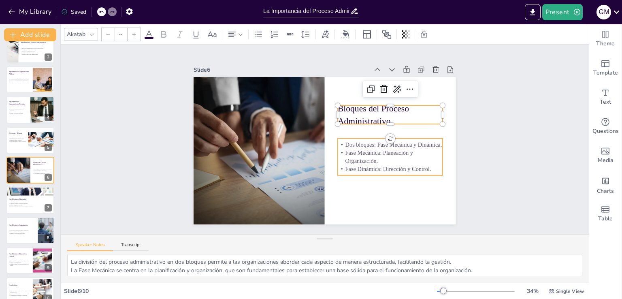
type input "32"
click at [373, 166] on p "Fase Dinámica: Dirección y Control." at bounding box center [339, 210] width 68 height 90
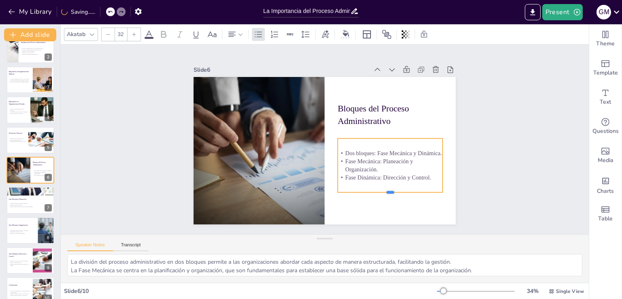
drag, startPoint x: 383, startPoint y: 173, endPoint x: 384, endPoint y: 190, distance: 17.1
click at [384, 194] on div at bounding box center [377, 208] width 104 height 28
click at [381, 169] on p "Fase Mecánica: Planeación y Organización." at bounding box center [368, 194] width 99 height 66
click at [381, 169] on p "Fase Mecánica: Planeación y Organización." at bounding box center [363, 199] width 94 height 75
click at [376, 154] on p "Dos bloques: Fase Mecánica y Dinámica." at bounding box center [374, 184] width 95 height 60
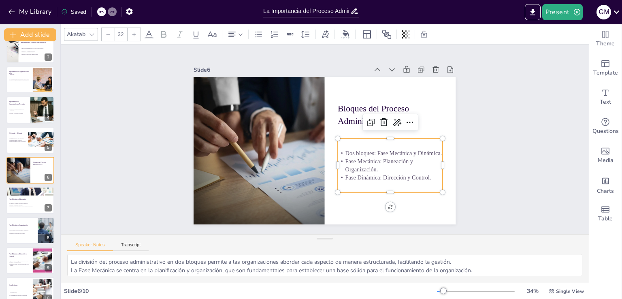
click at [375, 155] on p "Dos bloques: Fase Mecánica y Dinámica." at bounding box center [364, 193] width 83 height 76
click at [467, 119] on div "Slide 1 La Importancia del Proceso Administrativo en Organizaciones Públicas y …" at bounding box center [324, 139] width 345 height 257
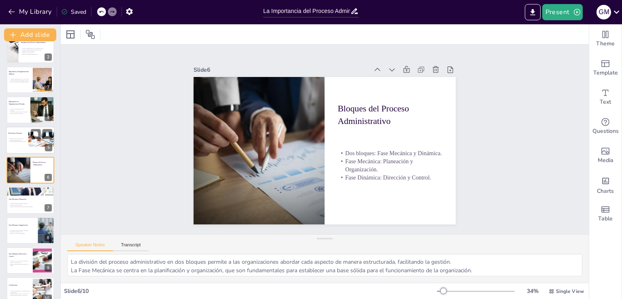
click at [13, 136] on div at bounding box center [30, 140] width 49 height 28
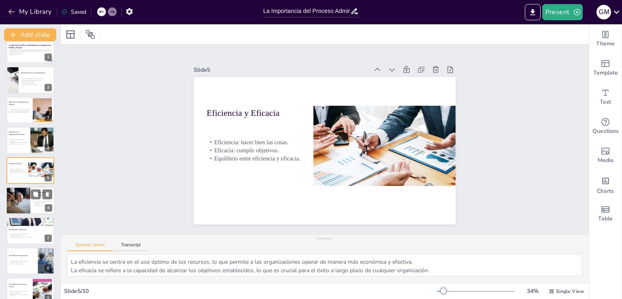
click at [24, 199] on div at bounding box center [29, 197] width 60 height 36
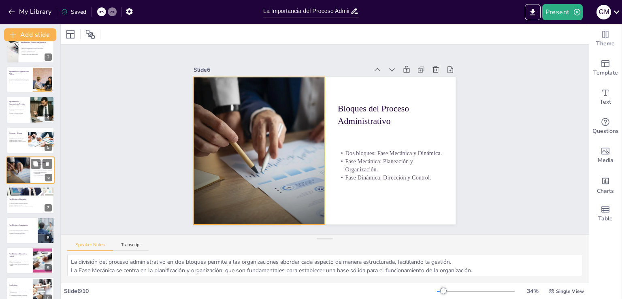
click at [19, 175] on div at bounding box center [29, 166] width 60 height 36
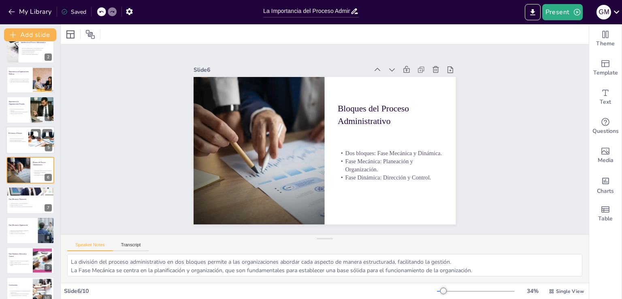
click at [6, 144] on div "Eficiencia y Eficacia Eficiencia: hacer bien las cosas. Eficacia: cumplir objet…" at bounding box center [30, 140] width 49 height 28
type textarea "La eficiencia se centra en el uso óptimo de los recursos, lo que permite a las …"
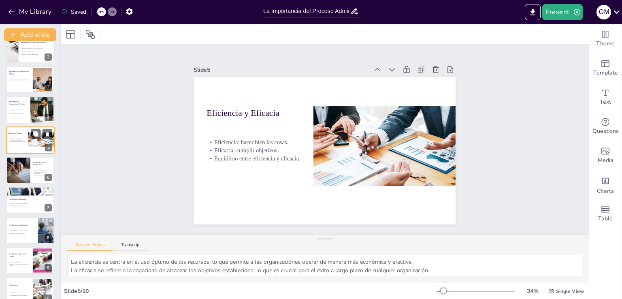
scroll to position [11, 0]
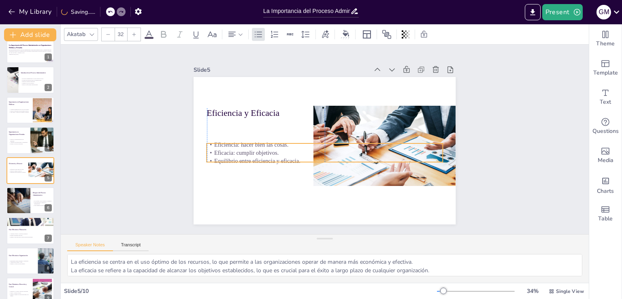
click at [239, 157] on p "Equilibrio entre eficiencia y eficacia." at bounding box center [312, 156] width 196 height 145
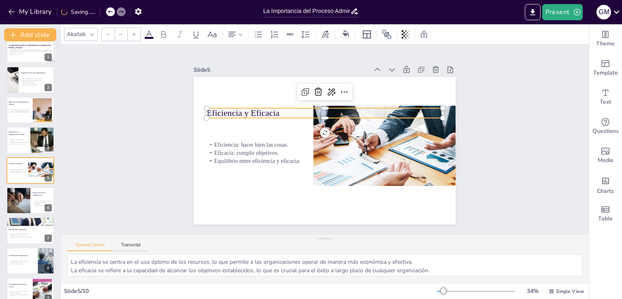
type input "48"
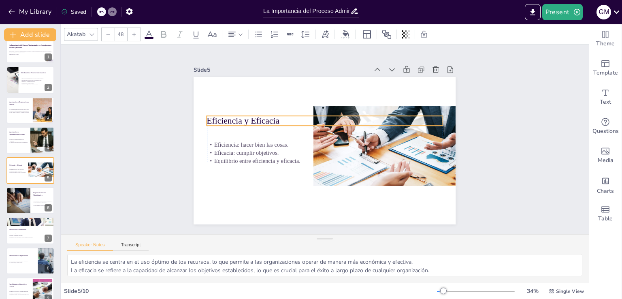
drag, startPoint x: 241, startPoint y: 113, endPoint x: 240, endPoint y: 121, distance: 7.7
click at [240, 121] on p "Eficiencia y Eficacia" at bounding box center [336, 124] width 198 height 149
click at [22, 146] on div at bounding box center [30, 140] width 49 height 28
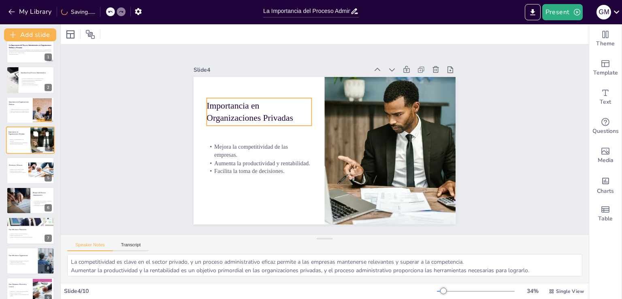
scroll to position [0, 0]
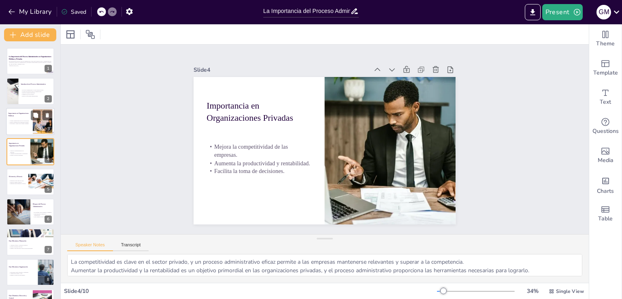
click at [6, 121] on div at bounding box center [30, 122] width 49 height 28
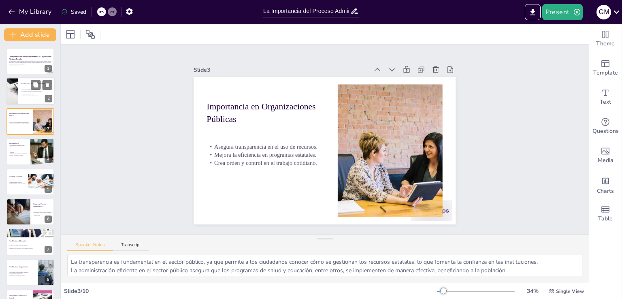
click at [21, 100] on div at bounding box center [30, 92] width 49 height 28
type textarea "La secuencia lógica del proceso administrativo es esencial para guiar la gestió…"
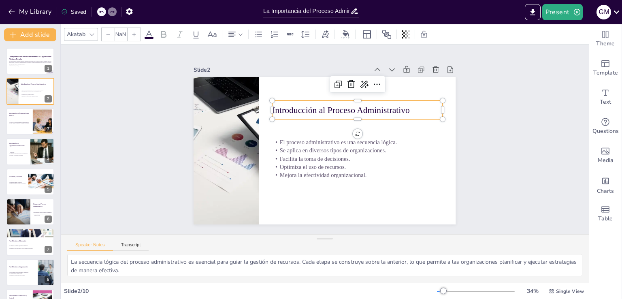
type input "48"
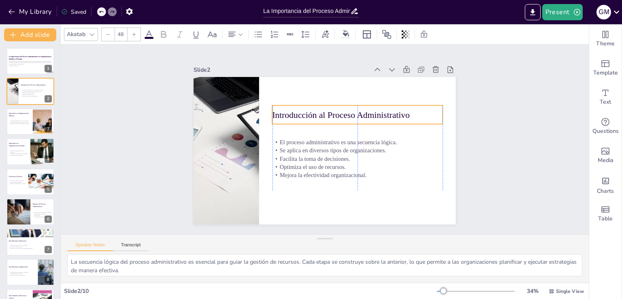
drag, startPoint x: 339, startPoint y: 110, endPoint x: 338, endPoint y: 115, distance: 4.9
click at [338, 115] on p "Introducción al Proceso Administrativo" at bounding box center [366, 135] width 154 height 96
click at [24, 68] on div at bounding box center [30, 61] width 49 height 28
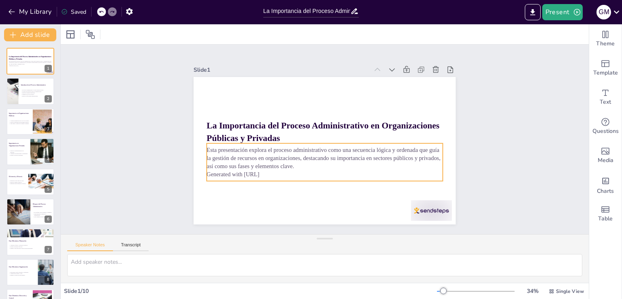
click at [233, 150] on p "Esta presentación explora el proceso administrativo como una secuencia lógica y…" at bounding box center [335, 154] width 205 height 158
click at [239, 150] on p "Esta presentación explora el proceso administrativo como una secuencia lógica y…" at bounding box center [308, 149] width 139 height 217
click at [273, 174] on p "Generated with Sendsteps.ai" at bounding box center [305, 167] width 196 height 145
click at [273, 174] on p "Generated with Sendsteps.ai" at bounding box center [301, 165] width 181 height 164
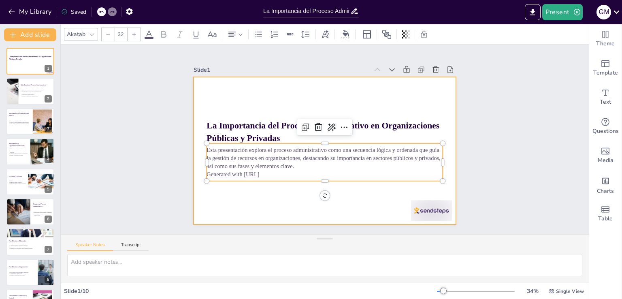
drag, startPoint x: 272, startPoint y: 171, endPoint x: 192, endPoint y: 172, distance: 79.8
click at [226, 172] on div "La Importancia del Proceso Administrativo en Organizaciones Públicas y Privadas…" at bounding box center [313, 140] width 174 height 276
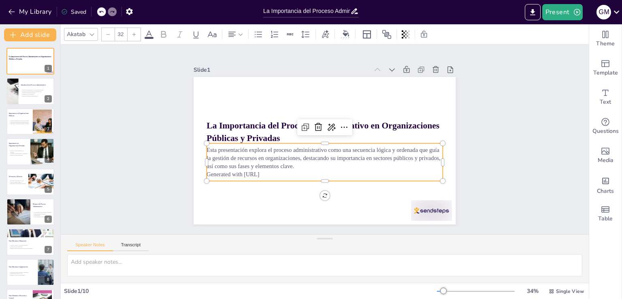
click at [227, 156] on span "Generated with Sendsteps.ai" at bounding box center [227, 144] width 52 height 22
drag, startPoint x: 273, startPoint y: 169, endPoint x: 187, endPoint y: 164, distance: 86.0
click at [196, 164] on div "Slide 1 La Importancia del Proceso Administrativo en Organizaciones Públicas y …" at bounding box center [324, 139] width 257 height 345
click at [318, 171] on p at bounding box center [314, 170] width 227 height 81
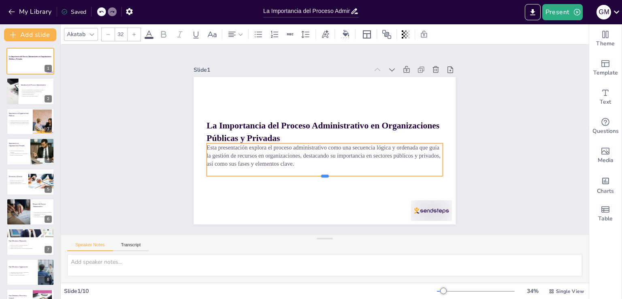
drag, startPoint x: 318, startPoint y: 174, endPoint x: 318, endPoint y: 167, distance: 6.9
click at [318, 167] on div "La Importancia del Proceso Administrativo en Organizaciones Públicas y Privadas…" at bounding box center [315, 146] width 273 height 299
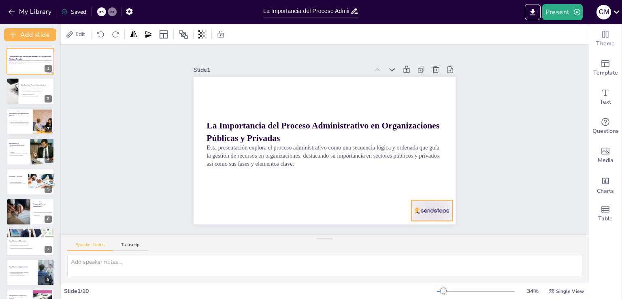
click at [350, 245] on div at bounding box center [330, 267] width 41 height 45
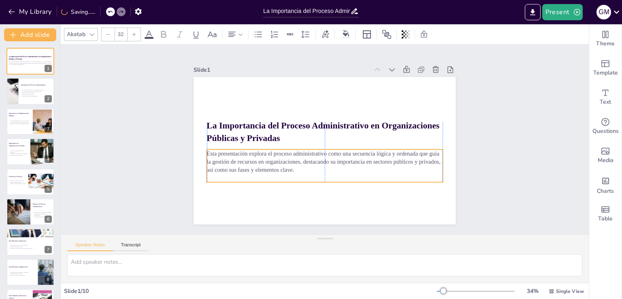
drag, startPoint x: 284, startPoint y: 157, endPoint x: 284, endPoint y: 163, distance: 6.1
click at [284, 130] on p "Esta presentación explora el proceso administrativo como una secuencia lógica y…" at bounding box center [325, 117] width 236 height 25
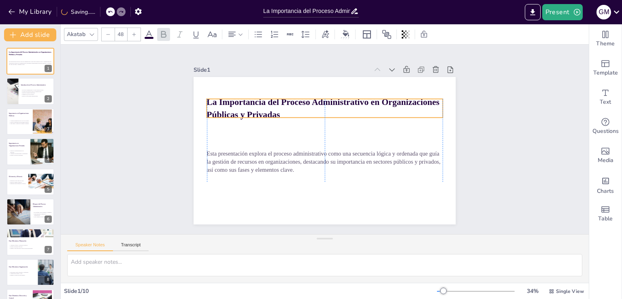
drag, startPoint x: 264, startPoint y: 122, endPoint x: 264, endPoint y: 98, distance: 23.5
click at [264, 122] on strong "La Importancia del Proceso Administrativo en Organizaciones Públicas y Privadas" at bounding box center [314, 174] width 222 height 104
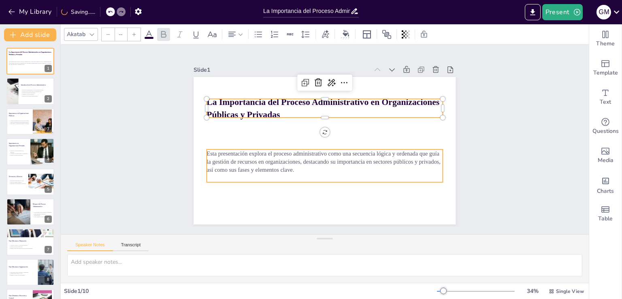
type input "32"
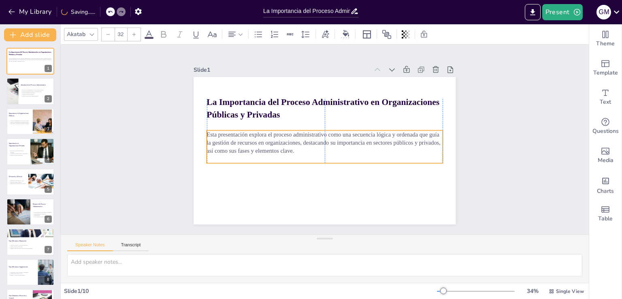
drag, startPoint x: 252, startPoint y: 159, endPoint x: 252, endPoint y: 140, distance: 19.0
click at [252, 140] on span "Esta presentación explora el proceso administrativo como una secuencia lógica y…" at bounding box center [322, 137] width 202 height 149
drag, startPoint x: 493, startPoint y: 144, endPoint x: 481, endPoint y: 144, distance: 11.3
click at [388, 142] on span "Esta presentación explora el proceso administrativo como una secuencia lógica y…" at bounding box center [322, 138] width 222 height 109
click at [15, 86] on div at bounding box center [12, 92] width 49 height 28
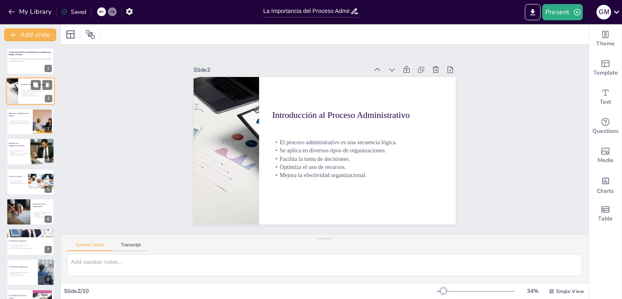
type textarea "La secuencia lógica del proceso administrativo es esencial para guiar la gestió…"
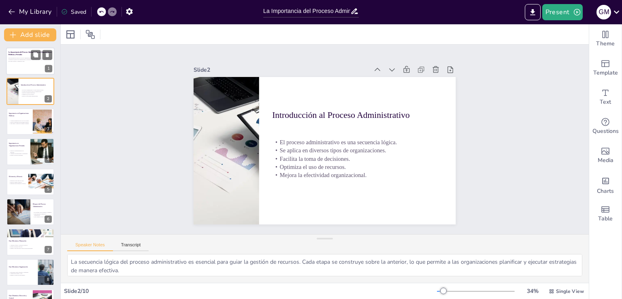
click at [23, 58] on span "Esta presentación explora el proceso administrativo como una secuencia lógica y…" at bounding box center [30, 60] width 43 height 4
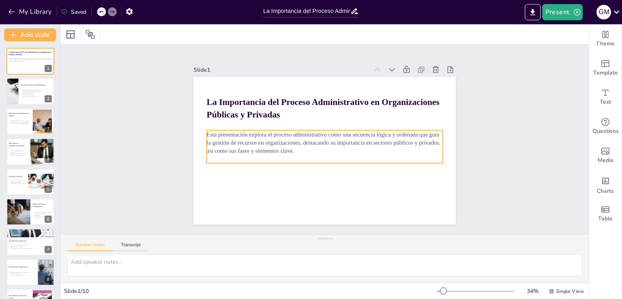
click at [275, 139] on span "Esta presentación explora el proceso administrativo como una secuencia lógica y…" at bounding box center [322, 138] width 94 height 227
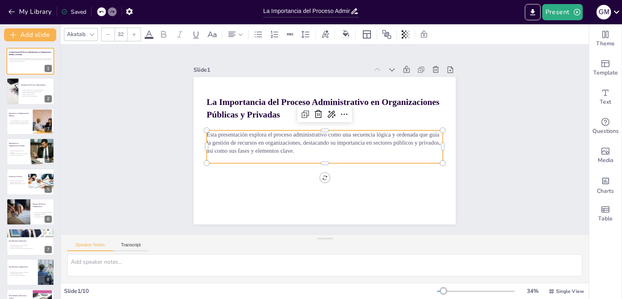
click at [271, 139] on span "Esta presentación explora el proceso administrativo como una secuencia lógica y…" at bounding box center [322, 138] width 222 height 109
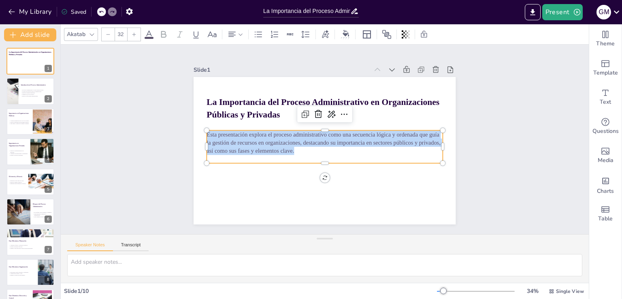
drag, startPoint x: 292, startPoint y: 151, endPoint x: 201, endPoint y: 131, distance: 93.4
click at [203, 131] on div "La Importancia del Proceso Administrativo en Organizaciones Públicas y Privadas…" at bounding box center [313, 143] width 221 height 295
copy span "Esta presentación explora el proceso administrativo como una secuencia lógica y…"
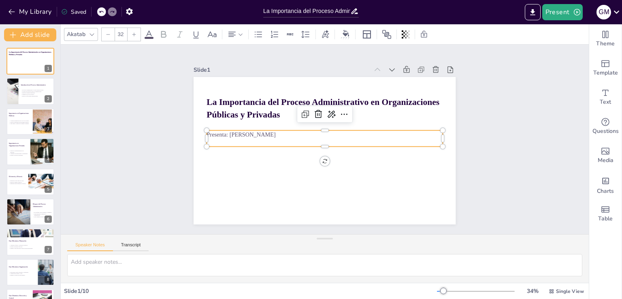
click at [483, 128] on div "Slide 1 La Importancia del Proceso Administrativo en Organizaciones Públicas y …" at bounding box center [325, 139] width 561 height 343
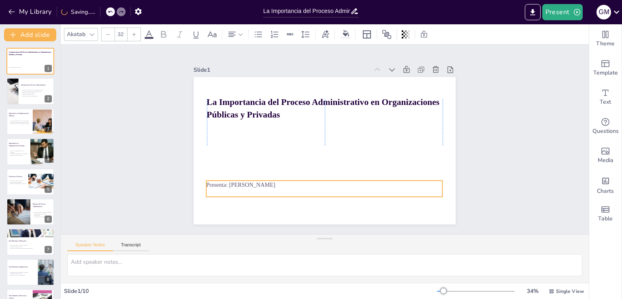
drag, startPoint x: 238, startPoint y: 131, endPoint x: 238, endPoint y: 181, distance: 50.2
click at [288, 82] on span "Presenta: [PERSON_NAME]" at bounding box center [298, 47] width 21 height 69
click at [241, 142] on span "Presenta: [PERSON_NAME]" at bounding box center [232, 116] width 55 height 51
click at [329, 75] on span "Presenta: [PERSON_NAME]" at bounding box center [356, 49] width 55 height 51
click at [279, 183] on p "Presenta: [PERSON_NAME]" at bounding box center [287, 166] width 145 height 196
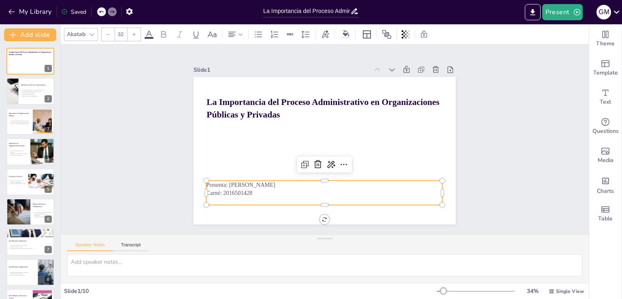
click at [483, 133] on div "Slide 1 La Importancia del Proceso Administrativo en Organizaciones Públicas y …" at bounding box center [325, 139] width 560 height 388
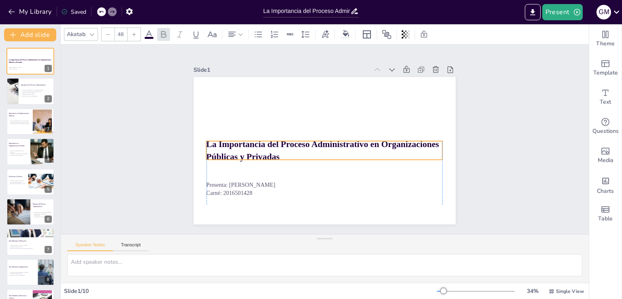
drag, startPoint x: 258, startPoint y: 102, endPoint x: 256, endPoint y: 144, distance: 42.2
click at [256, 144] on strong "La Importancia del Proceso Administrativo en Organizaciones Públicas y Privadas" at bounding box center [314, 141] width 155 height 194
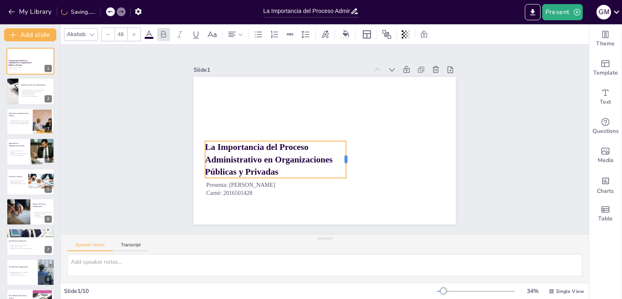
drag, startPoint x: 436, startPoint y: 147, endPoint x: 341, endPoint y: 151, distance: 95.3
click at [340, 158] on div at bounding box center [323, 171] width 34 height 27
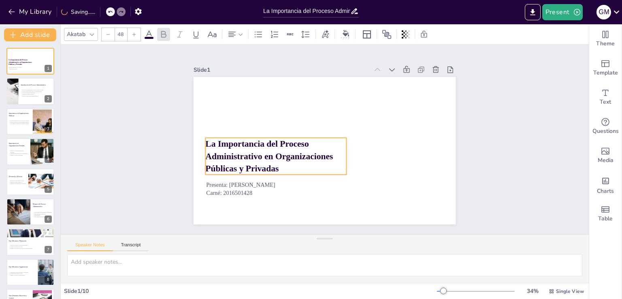
click at [261, 162] on strong "La Importancia del Proceso Administrativo en Organizaciones Públicas y Privadas" at bounding box center [266, 120] width 122 height 83
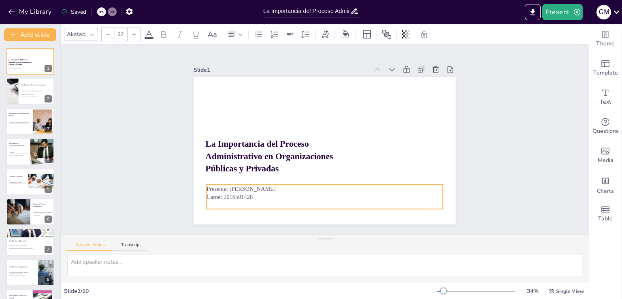
drag, startPoint x: 254, startPoint y: 188, endPoint x: 255, endPoint y: 192, distance: 4.1
click at [255, 125] on p "Carné: 2016501428" at bounding box center [342, 85] width 227 height 81
click at [31, 86] on div at bounding box center [41, 85] width 21 height 10
type textarea "La secuencia lógica del proceso administrativo es esencial para guiar la gestió…"
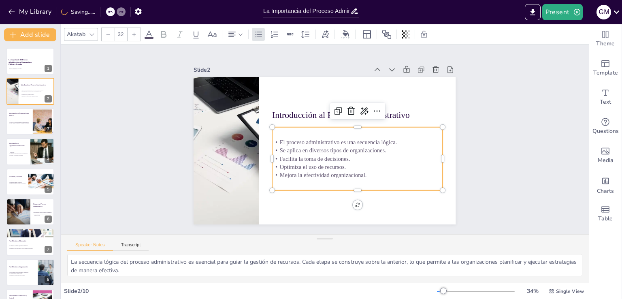
click at [335, 158] on p "Facilita la toma de decisiones." at bounding box center [340, 174] width 143 height 107
click at [335, 158] on p "Facilita la toma de decisiones." at bounding box center [343, 172] width 151 height 92
click at [283, 132] on div "El proceso administrativo es una secuencia lógica. Se aplica en diversos tipos …" at bounding box center [320, 176] width 127 height 181
click at [284, 132] on div "El proceso administrativo es una secuencia lógica. Se aplica en diversos tipos …" at bounding box center [336, 175] width 169 height 161
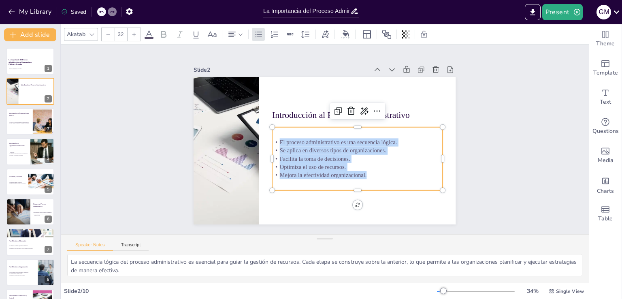
drag, startPoint x: 368, startPoint y: 175, endPoint x: 273, endPoint y: 137, distance: 103.0
click at [273, 137] on div "El proceso administrativo es una secuencia lógica. Se aplica en diversos tipos …" at bounding box center [288, 131] width 175 height 92
click at [276, 135] on div "El proceso administrativo es una secuencia lógica. Se aplica en diversos tipos …" at bounding box center [332, 176] width 161 height 169
click at [272, 135] on div "El proceso administrativo es una secuencia lógica. Se aplica en diversos tipos …" at bounding box center [288, 150] width 161 height 169
click at [276, 137] on p "El proceso administrativo es una secuencia lógica." at bounding box center [351, 158] width 151 height 92
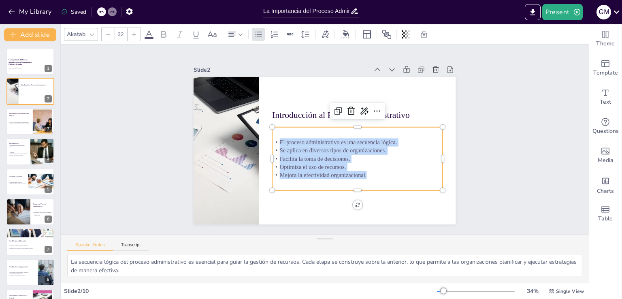
click at [282, 136] on span "El proceso administrativo es una secuencia lógica." at bounding box center [337, 147] width 110 height 53
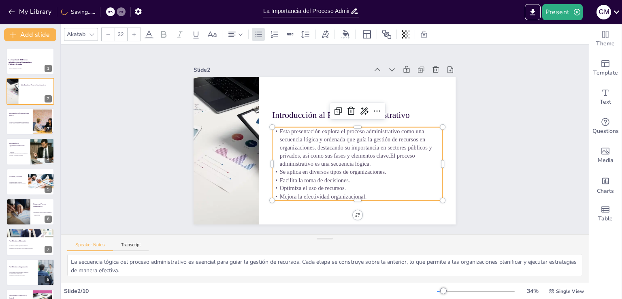
click at [274, 128] on p "Esta presentación explora el proceso administrativo como una secuencia lógica y…" at bounding box center [349, 162] width 168 height 120
click at [377, 149] on span "El proceso administrativo es una secuencia lógica." at bounding box center [318, 109] width 118 height 78
drag, startPoint x: 401, startPoint y: 162, endPoint x: 385, endPoint y: 154, distance: 17.9
click at [361, 154] on p "Esta presentación explora el proceso administrativo como una secuencia lógica y…" at bounding box center [301, 164] width 120 height 168
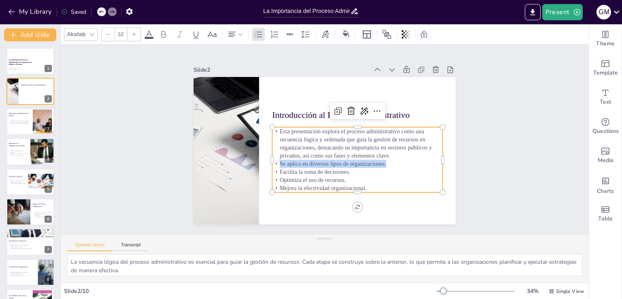
drag, startPoint x: 386, startPoint y: 161, endPoint x: 269, endPoint y: 156, distance: 116.8
click at [269, 156] on p "Se aplica en diversos tipos de organizaciones." at bounding box center [348, 173] width 164 height 60
click at [274, 163] on span "Se aplica en diversos tipos de organizaciones." at bounding box center [314, 163] width 83 height 76
drag, startPoint x: 377, startPoint y: 169, endPoint x: 268, endPoint y: 163, distance: 108.7
click at [268, 163] on div "Esta presentación explora el proceso administrativo como una secuencia lógica y…" at bounding box center [286, 142] width 176 height 153
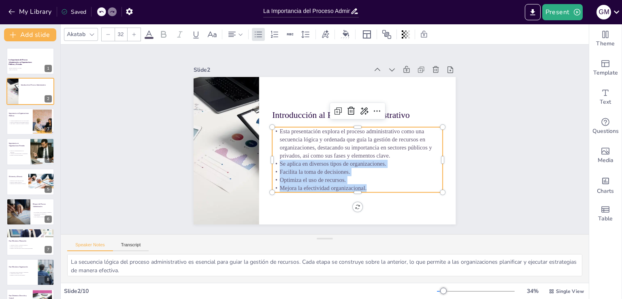
drag, startPoint x: 367, startPoint y: 186, endPoint x: 270, endPoint y: 162, distance: 99.6
click at [270, 162] on div "Esta presentación explora el proceso administrativo como una secuencia lógica y…" at bounding box center [335, 176] width 170 height 162
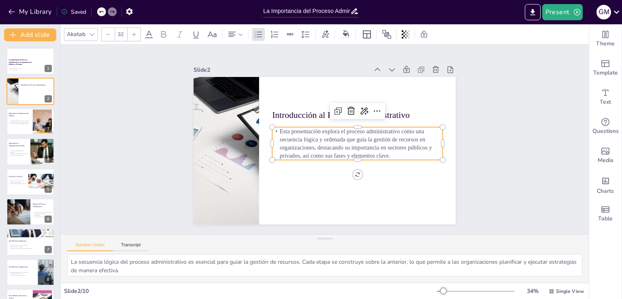
click at [320, 139] on p "Esta presentación explora el proceso administrativo como una secuencia lógica y…" at bounding box center [355, 153] width 172 height 84
drag, startPoint x: 473, startPoint y: 145, endPoint x: 444, endPoint y: 144, distance: 29.6
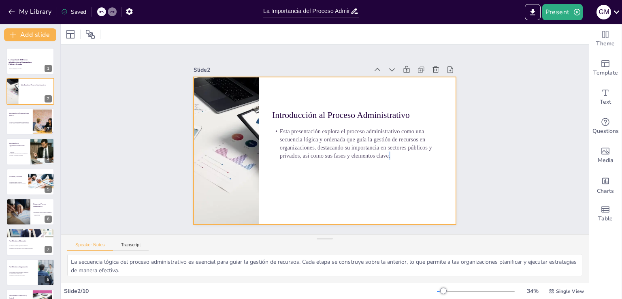
drag, startPoint x: 383, startPoint y: 152, endPoint x: 381, endPoint y: 159, distance: 7.6
click at [381, 159] on div "Introducción al Proceso Administrativo Esta presentación explora el proceso adm…" at bounding box center [318, 148] width 299 height 273
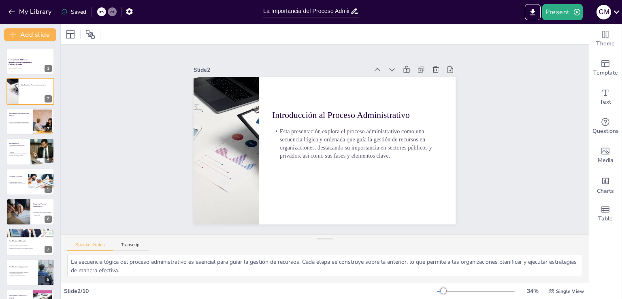
click at [355, 149] on p "Esta presentación explora el proceso administrativo como una secuencia lógica y…" at bounding box center [353, 156] width 169 height 99
click at [326, 154] on p "Esta presentación explora el proceso administrativo como una secuencia lógica y…" at bounding box center [355, 153] width 172 height 84
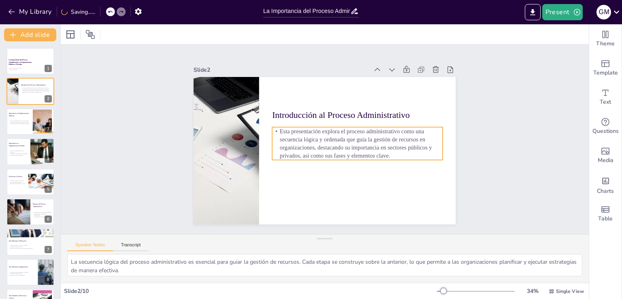
click at [304, 149] on p "Esta presentación explora el proceso administrativo como una secuencia lógica y…" at bounding box center [355, 150] width 173 height 67
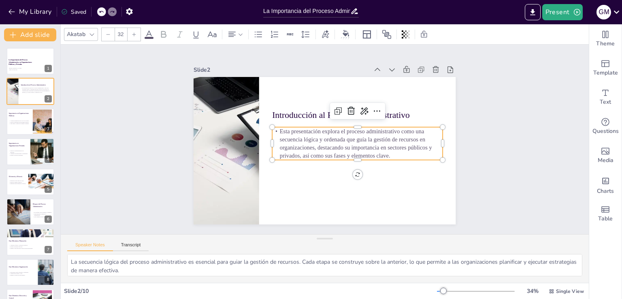
click at [302, 158] on div at bounding box center [352, 169] width 168 height 42
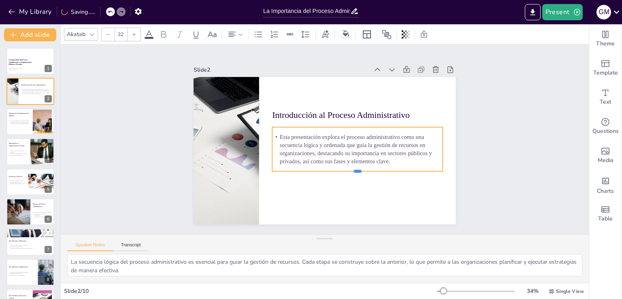
drag, startPoint x: 351, startPoint y: 158, endPoint x: 351, endPoint y: 167, distance: 9.7
click at [293, 168] on div at bounding box center [290, 172] width 6 height 171
click at [495, 117] on div "Slide 1 La Importancia del Proceso Administrativo en Organizaciones Públicas y …" at bounding box center [325, 139] width 560 height 388
click at [313, 145] on p "Esta presentación explora el proceso administrativo como una secuencia lógica y…" at bounding box center [326, 173] width 84 height 172
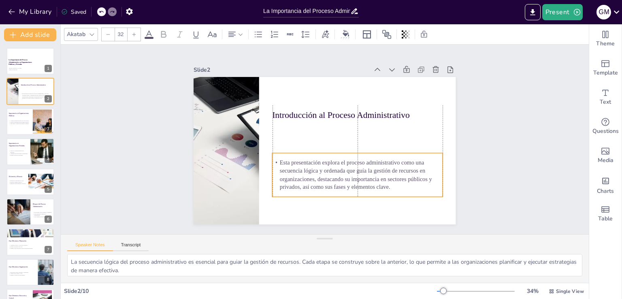
drag, startPoint x: 384, startPoint y: 138, endPoint x: 384, endPoint y: 164, distance: 25.9
click at [384, 164] on p "Esta presentación explora el proceso administrativo como una secuencia lógica y…" at bounding box center [336, 186] width 164 height 113
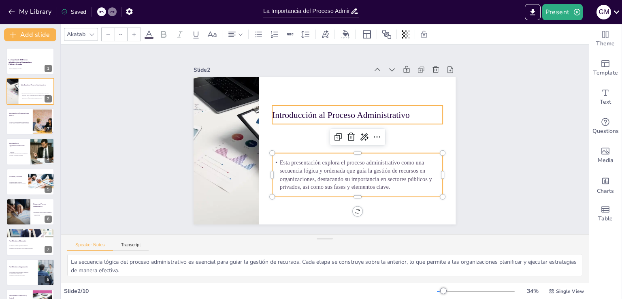
type input "48"
click at [373, 118] on p "Introducción al Proceso Administrativo" at bounding box center [317, 179] width 135 height 123
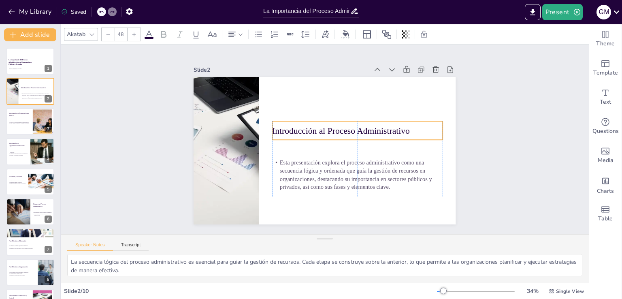
drag, startPoint x: 371, startPoint y: 113, endPoint x: 371, endPoint y: 129, distance: 15.8
click at [360, 129] on p "Introducción al Proceso Administrativo" at bounding box center [319, 172] width 81 height 161
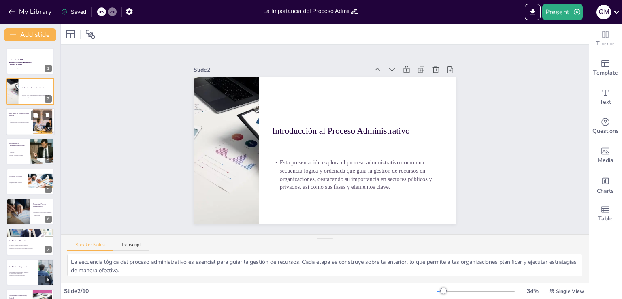
click at [21, 122] on p "Mejora la eficiencia en programas estatales." at bounding box center [20, 123] width 22 height 2
type textarea "La transparencia es fundamental en el sector público, ya que permite a los ciud…"
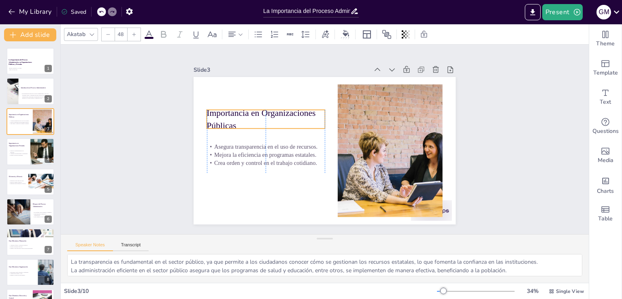
drag, startPoint x: 245, startPoint y: 109, endPoint x: 245, endPoint y: 115, distance: 6.5
click at [315, 147] on p "Importancia en Organizaciones Públicas" at bounding box center [375, 177] width 120 height 60
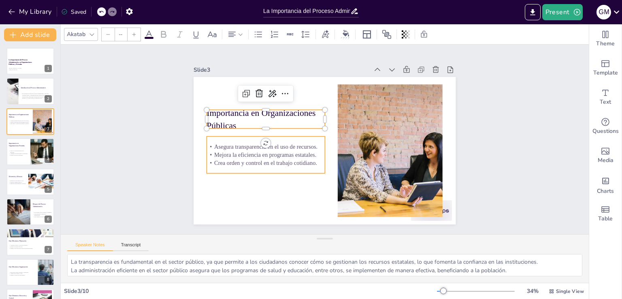
type input "32"
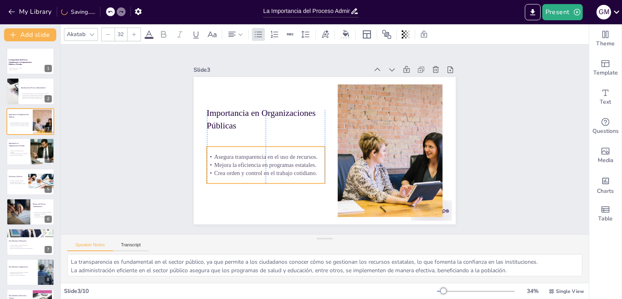
drag, startPoint x: 245, startPoint y: 161, endPoint x: 245, endPoint y: 171, distance: 10.1
click at [245, 167] on p "Crea orden y control en el trabajo cotidiano." at bounding box center [258, 124] width 93 height 85
click at [447, 130] on div "Slide 1 La Importancia del Proceso Administrativo en Organizaciones Públicas y …" at bounding box center [325, 139] width 244 height 545
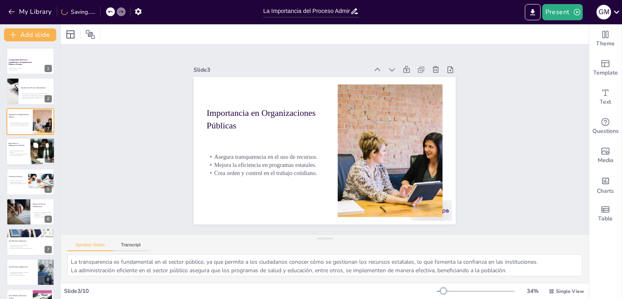
click at [15, 156] on p "Facilita la toma de decisiones." at bounding box center [18, 156] width 19 height 2
type textarea "La competitividad es clave en el sector privado, y un proceso administrativo ef…"
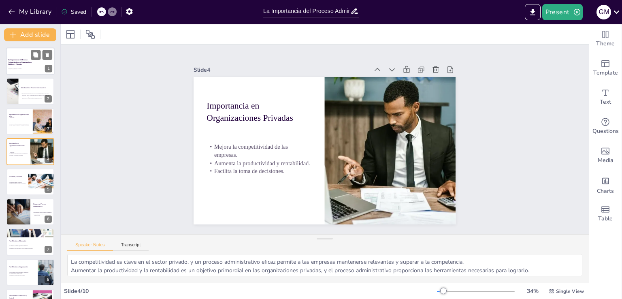
click at [28, 64] on p "La Importancia del Proceso Administrativo en Organizaciones Públicas y Privadas" at bounding box center [21, 62] width 26 height 7
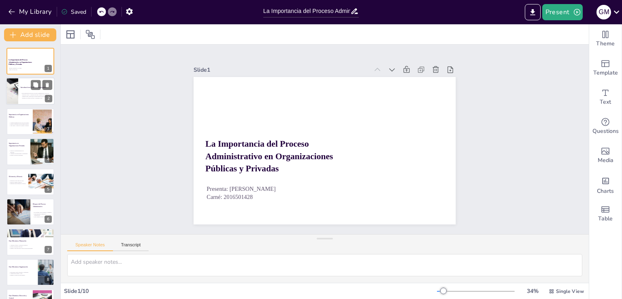
click at [21, 90] on div at bounding box center [30, 92] width 49 height 28
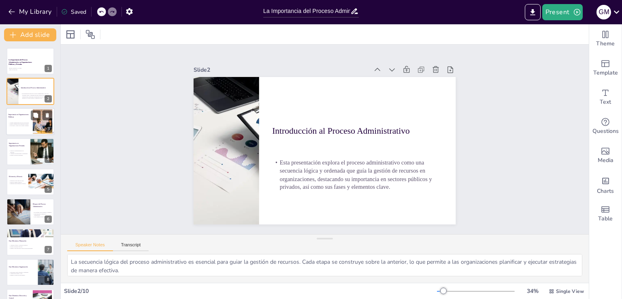
click at [13, 132] on div at bounding box center [30, 122] width 49 height 28
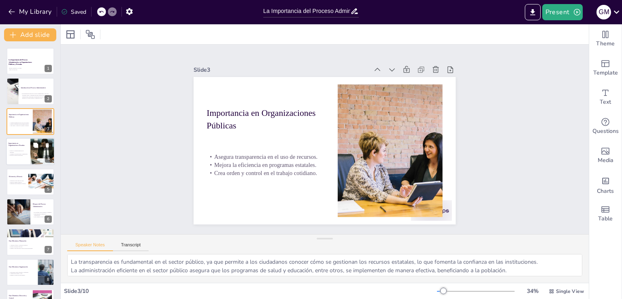
click at [17, 163] on div at bounding box center [30, 152] width 49 height 28
type textarea "La competitividad es clave en el sector privado, y un proceso administrativo ef…"
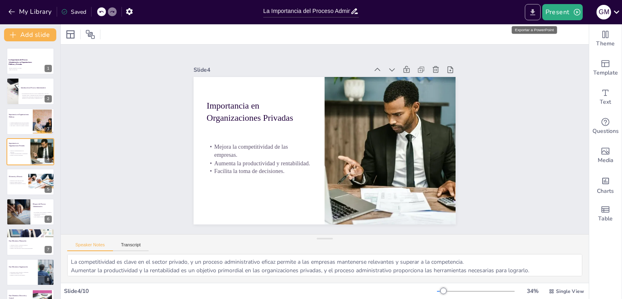
click at [538, 13] on button "Export to PowerPoint" at bounding box center [533, 12] width 16 height 16
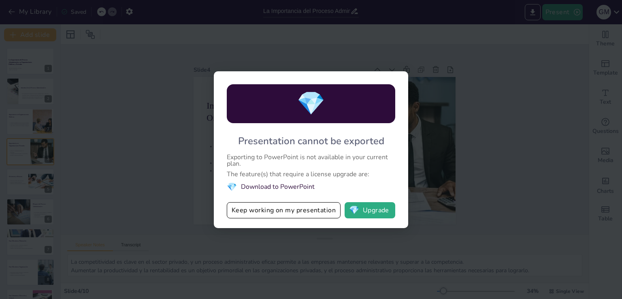
click at [458, 158] on div "💎 Presentation cannot be exported Exporting to PowerPoint is not available in y…" at bounding box center [311, 149] width 622 height 299
click at [462, 135] on div "💎 Presentation cannot be exported Exporting to PowerPoint is not available in y…" at bounding box center [311, 149] width 622 height 299
drag, startPoint x: 301, startPoint y: 213, endPoint x: 411, endPoint y: 187, distance: 113.8
click at [301, 213] on button "Keep working on my presentation" at bounding box center [284, 210] width 114 height 16
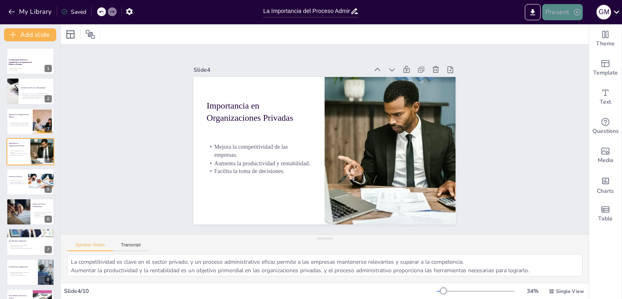
click at [573, 10] on icon "button" at bounding box center [577, 12] width 8 height 8
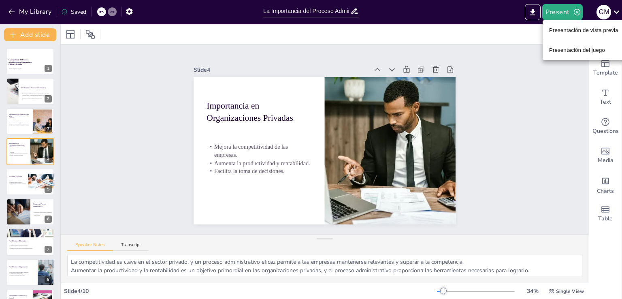
click at [573, 43] on ul "Presentación de vista previa Presentación del juego" at bounding box center [584, 40] width 82 height 40
click at [569, 51] on font "Presentación del juego" at bounding box center [577, 50] width 56 height 6
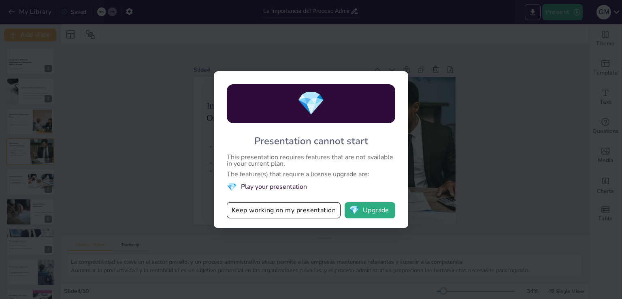
click at [459, 122] on div "💎 Presentation cannot start This presentation requires features that are not av…" at bounding box center [311, 149] width 622 height 299
click at [540, 58] on div "💎 Presentation cannot start This presentation requires features that are not av…" at bounding box center [311, 149] width 622 height 299
click at [570, 19] on div "💎 Presentation cannot start This presentation requires features that are not av…" at bounding box center [311, 149] width 622 height 299
click at [296, 214] on button "Keep working on my presentation" at bounding box center [284, 210] width 114 height 16
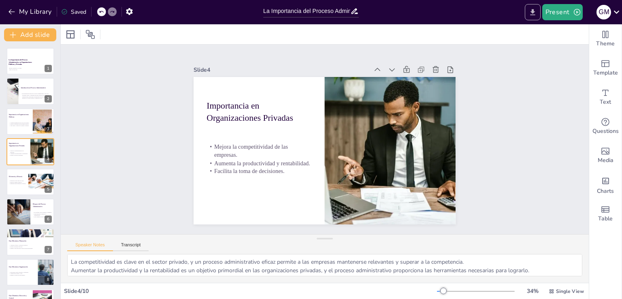
click at [541, 13] on div "Present" at bounding box center [553, 12] width 60 height 16
click at [579, 6] on button "Present" at bounding box center [562, 12] width 41 height 16
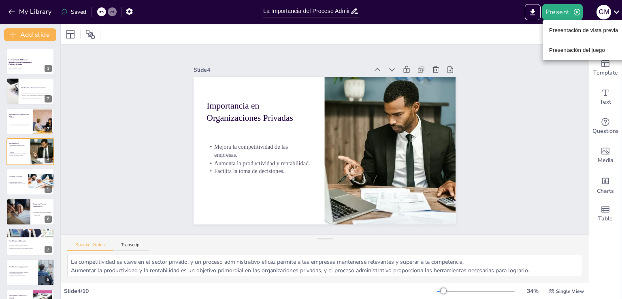
click at [567, 33] on font "Presentación de vista previa" at bounding box center [583, 30] width 69 height 8
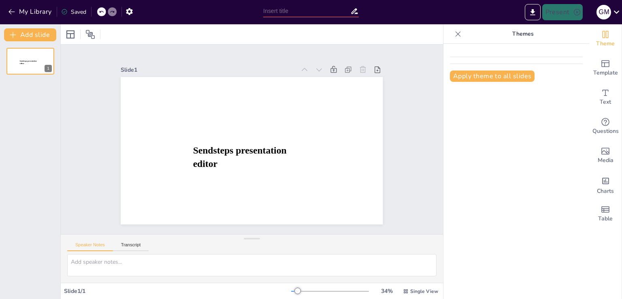
type input "La Importancia del Proceso Administrativo en Organizaciones Públicas y Privadas"
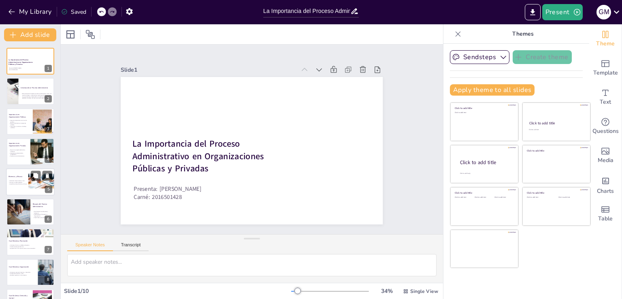
click at [14, 186] on div at bounding box center [30, 182] width 49 height 28
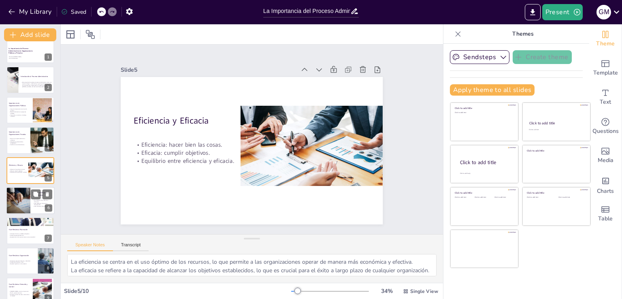
click at [28, 206] on div at bounding box center [29, 197] width 60 height 36
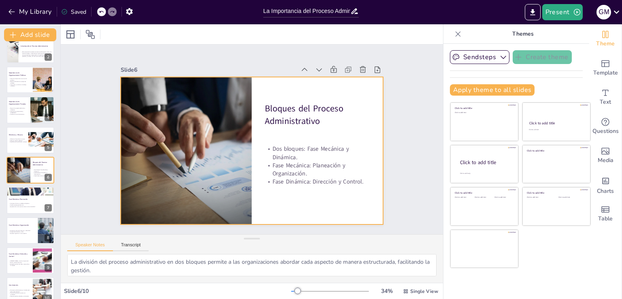
click at [349, 207] on div at bounding box center [252, 150] width 262 height 147
click at [21, 206] on p "Ejemplo: abrir una nueva carrera en una universidad." at bounding box center [31, 207] width 44 height 2
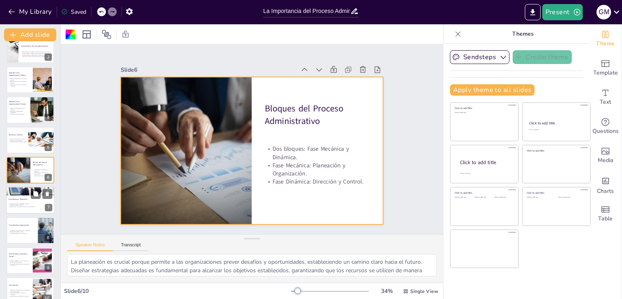
scroll to position [53, 0]
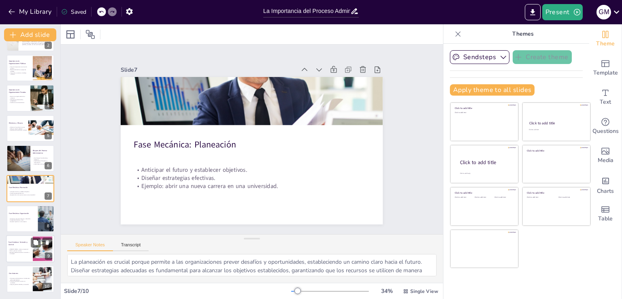
click at [12, 235] on div "Fase Dinámica: Dirección y Control Guiar y motivar al personal. Medir y evaluar…" at bounding box center [30, 249] width 49 height 28
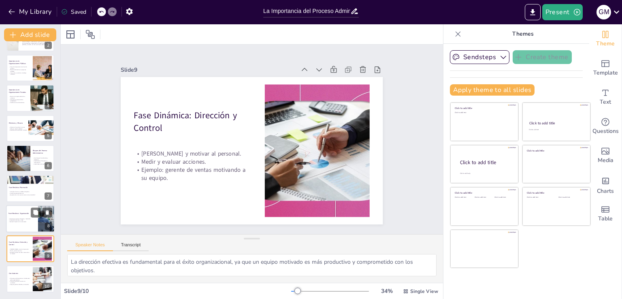
click at [17, 222] on div at bounding box center [30, 219] width 49 height 28
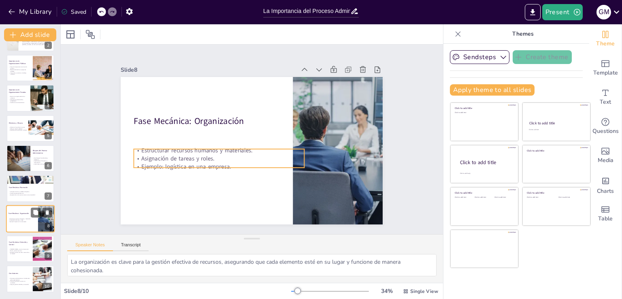
scroll to position [0, 0]
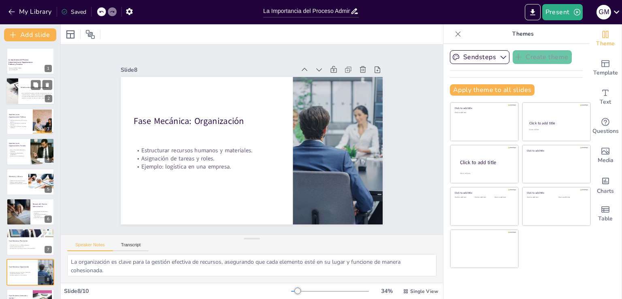
click at [21, 97] on p "Esta presentación explora el proceso administrativo como una secuencia lógica y…" at bounding box center [37, 96] width 32 height 6
type textarea "La secuencia lógica del proceso administrativo es esencial para guiar la gestió…"
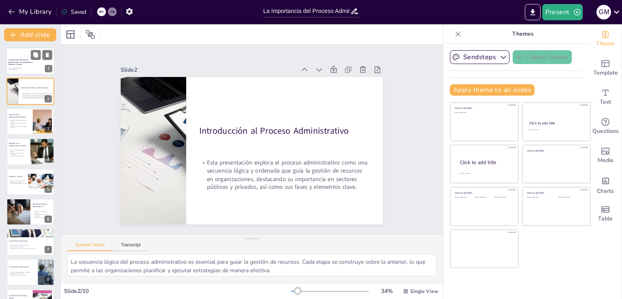
click at [19, 70] on p at bounding box center [31, 71] width 44 height 2
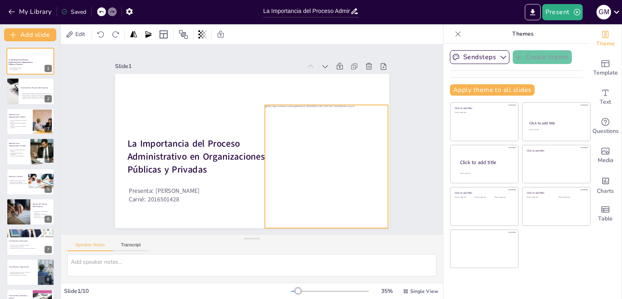
drag, startPoint x: 267, startPoint y: 117, endPoint x: 342, endPoint y: 133, distance: 76.2
click at [342, 133] on div at bounding box center [327, 167] width 124 height 124
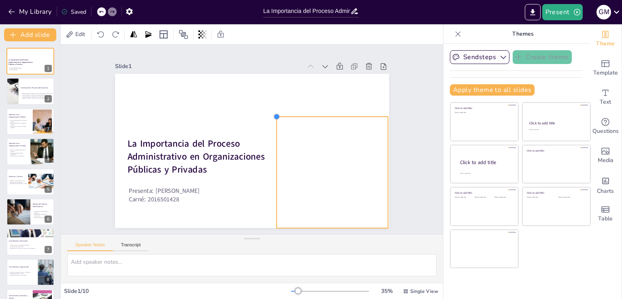
drag, startPoint x: 258, startPoint y: 102, endPoint x: 271, endPoint y: 126, distance: 26.8
click at [271, 126] on div "La Importancia del Proceso Administrativo en Organizaciones Públicas y Privadas…" at bounding box center [252, 151] width 274 height 154
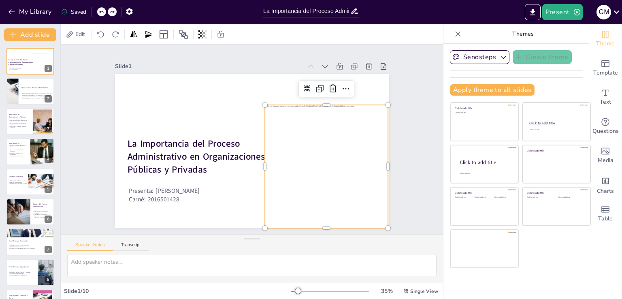
click at [405, 105] on div "Slide 1 La Importancia del Proceso Administrativo en Organizaciones Públicas y …" at bounding box center [252, 140] width 382 height 190
click at [294, 112] on div at bounding box center [327, 167] width 124 height 124
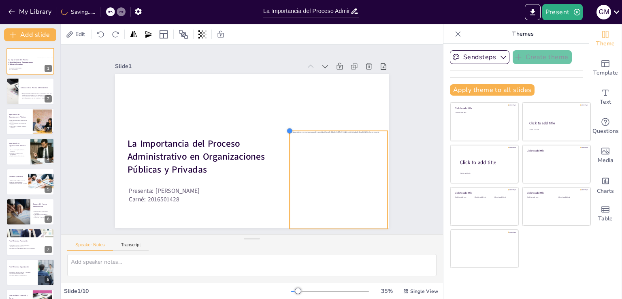
drag, startPoint x: 259, startPoint y: 102, endPoint x: 284, endPoint y: 132, distance: 38.8
click at [284, 132] on div "La Importancia del Proceso Administrativo en Organizaciones Públicas y Privadas…" at bounding box center [252, 151] width 274 height 154
click at [295, 137] on div at bounding box center [340, 178] width 98 height 98
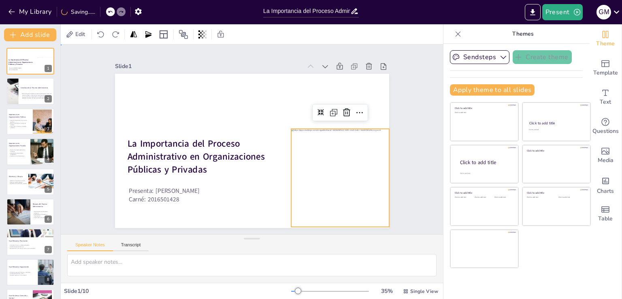
click at [416, 87] on div "Slide 1 La Importancia del Proceso Administrativo en Organizaciones Públicas y …" at bounding box center [252, 140] width 382 height 190
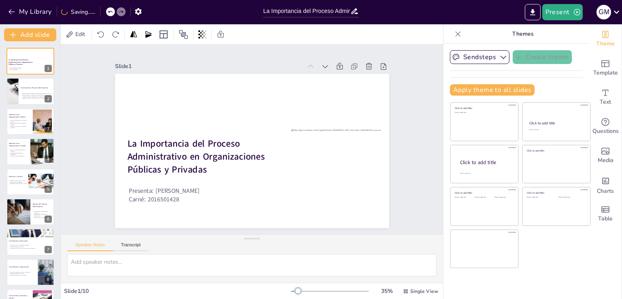
click at [454, 33] on icon at bounding box center [458, 34] width 8 height 8
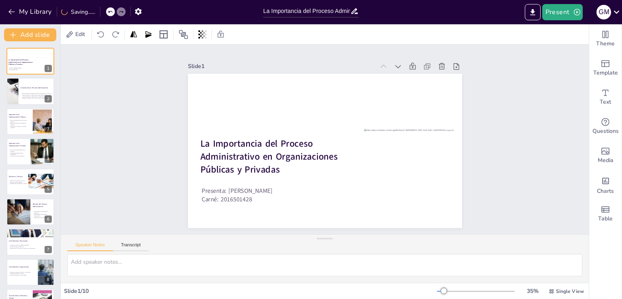
click at [506, 108] on div "Slide 1 La Importancia del Proceso Administrativo en Organizaciones Públicas y …" at bounding box center [325, 140] width 528 height 190
click at [537, 13] on icon "Export to PowerPoint" at bounding box center [533, 12] width 9 height 9
click at [599, 14] on div "G M" at bounding box center [604, 12] width 15 height 15
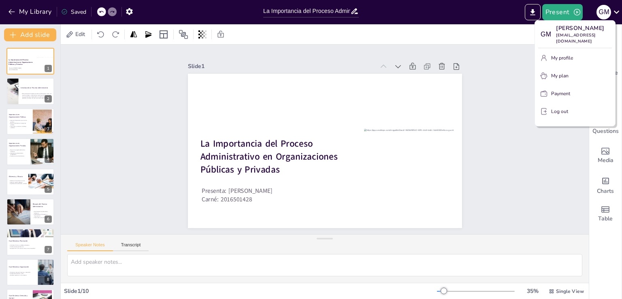
click at [520, 76] on div at bounding box center [311, 149] width 622 height 299
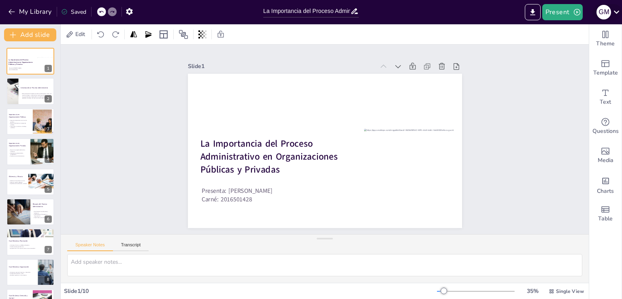
click at [608, 17] on div "G M" at bounding box center [604, 12] width 15 height 15
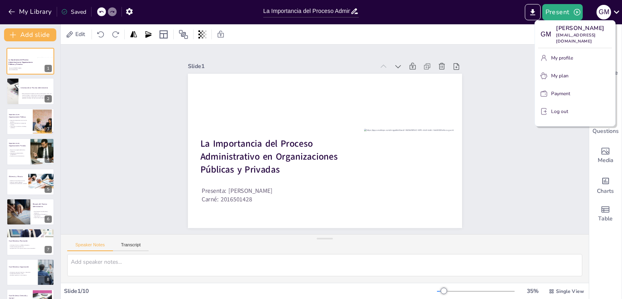
click at [510, 85] on div at bounding box center [311, 149] width 622 height 299
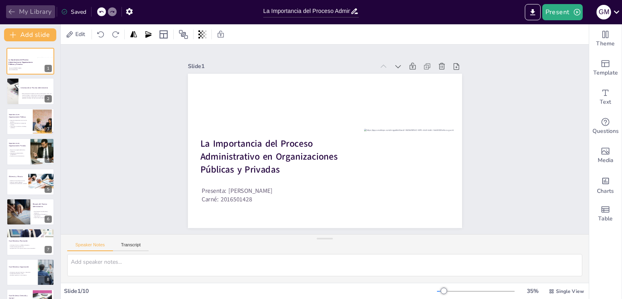
click at [36, 13] on button "My Library" at bounding box center [30, 11] width 49 height 13
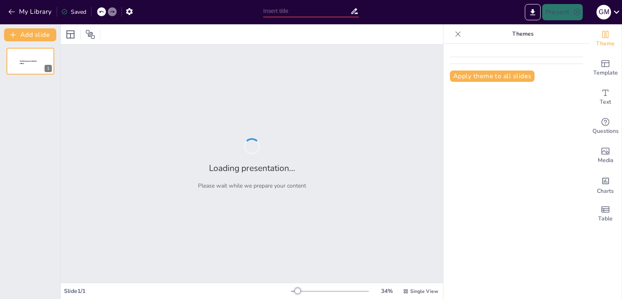
type input "La Importancia del Proceso Administrativo en Organizaciones Públicas y Privadas"
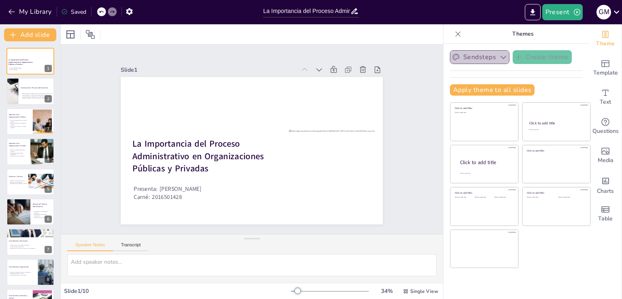
click at [497, 61] on button "Sendsteps" at bounding box center [480, 57] width 60 height 14
click at [499, 60] on icon "button" at bounding box center [503, 57] width 8 height 8
click at [465, 39] on p "Themes" at bounding box center [523, 33] width 117 height 19
click at [454, 35] on icon at bounding box center [458, 34] width 8 height 8
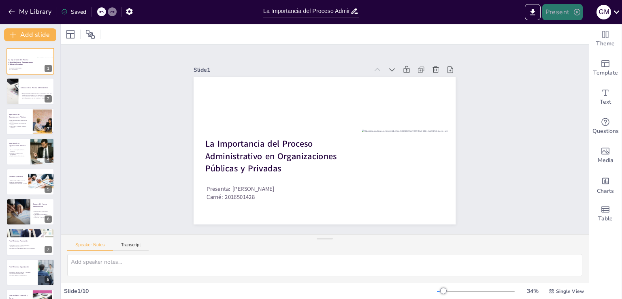
click at [582, 11] on button "Present" at bounding box center [562, 12] width 41 height 16
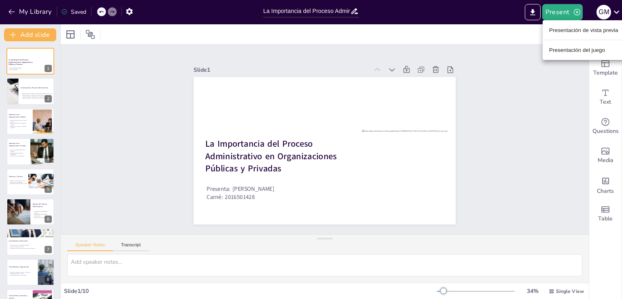
click at [562, 53] on font "Presentación del juego" at bounding box center [577, 50] width 56 height 8
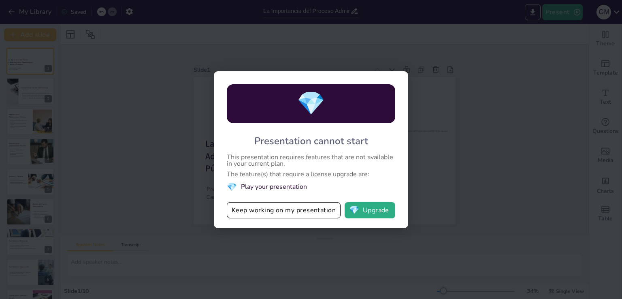
click at [345, 203] on div "Keep working on my presentation 💎 Upgrade" at bounding box center [311, 210] width 169 height 16
click at [321, 201] on div "💎 Presentation cannot start This presentation requires features that are not av…" at bounding box center [311, 149] width 194 height 157
click at [321, 206] on button "Keep working on my presentation" at bounding box center [284, 210] width 114 height 16
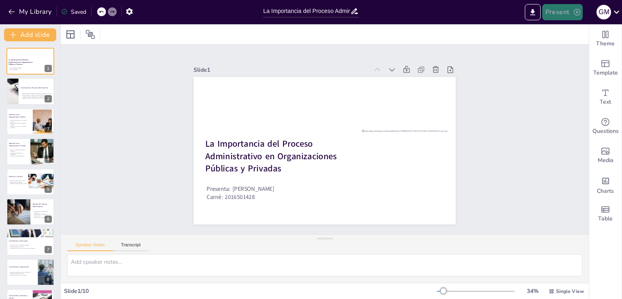
click at [573, 13] on icon "button" at bounding box center [577, 12] width 8 height 8
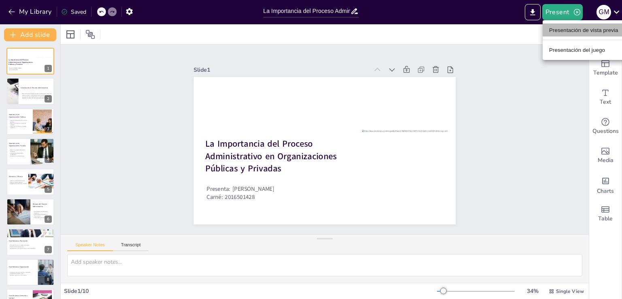
click at [569, 27] on font "Presentación de vista previa" at bounding box center [583, 30] width 69 height 6
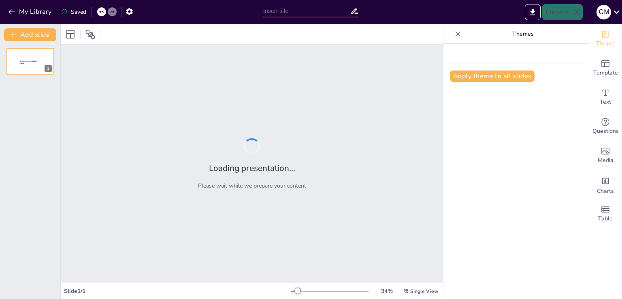
type input "La Importancia del Proceso Administrativo en Organizaciones Públicas y Privadas"
